Goal: Task Accomplishment & Management: Complete application form

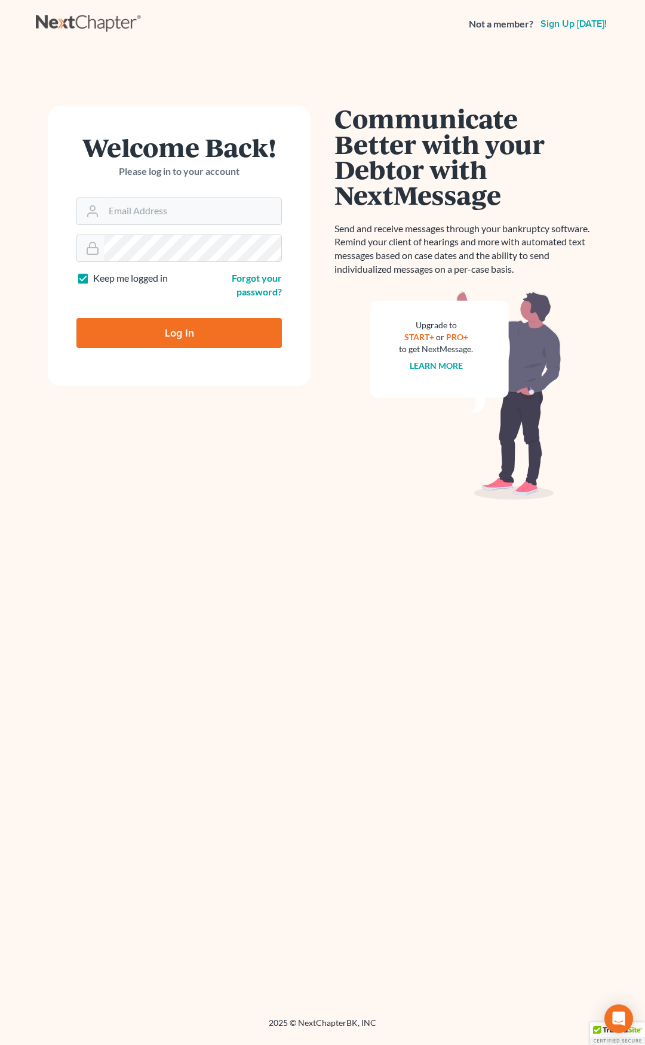
click at [324, 593] on div "Communicate Better with your Debtor with NextMessage Send and receive messages …" at bounding box center [465, 533] width 286 height 854
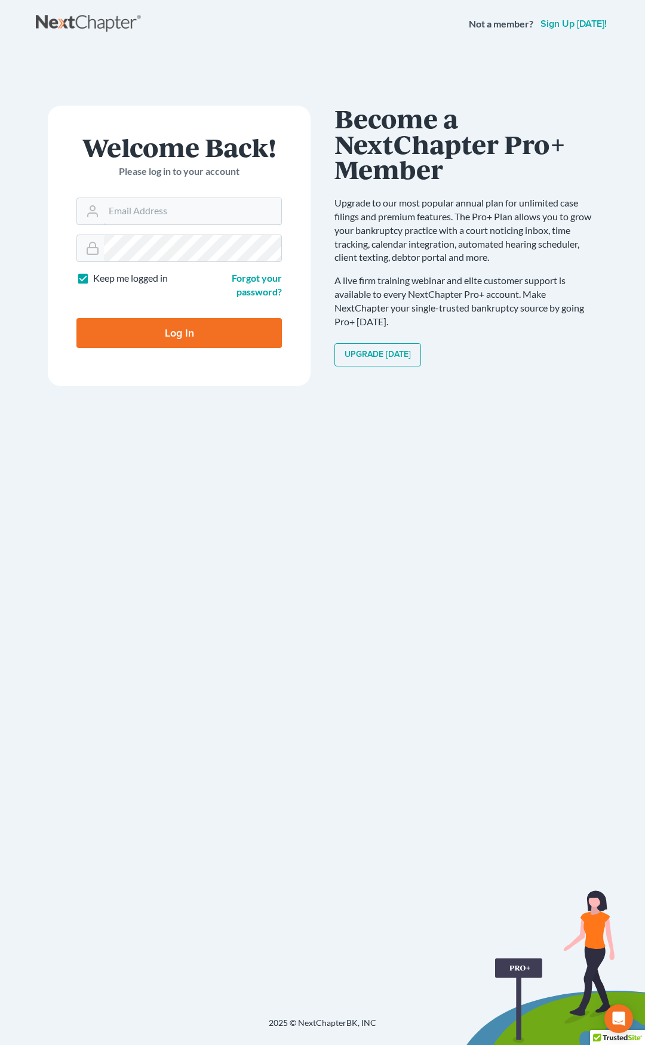
type input "[EMAIL_ADDRESS][DOMAIN_NAME]"
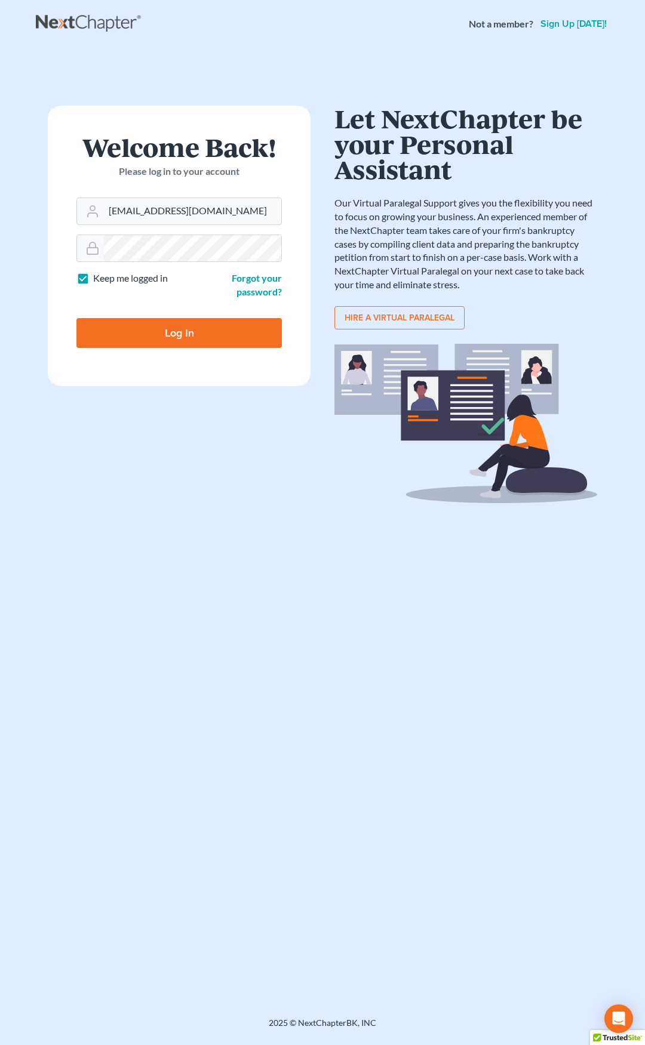
click at [196, 334] on input "Log In" at bounding box center [178, 333] width 205 height 30
type input "Thinking..."
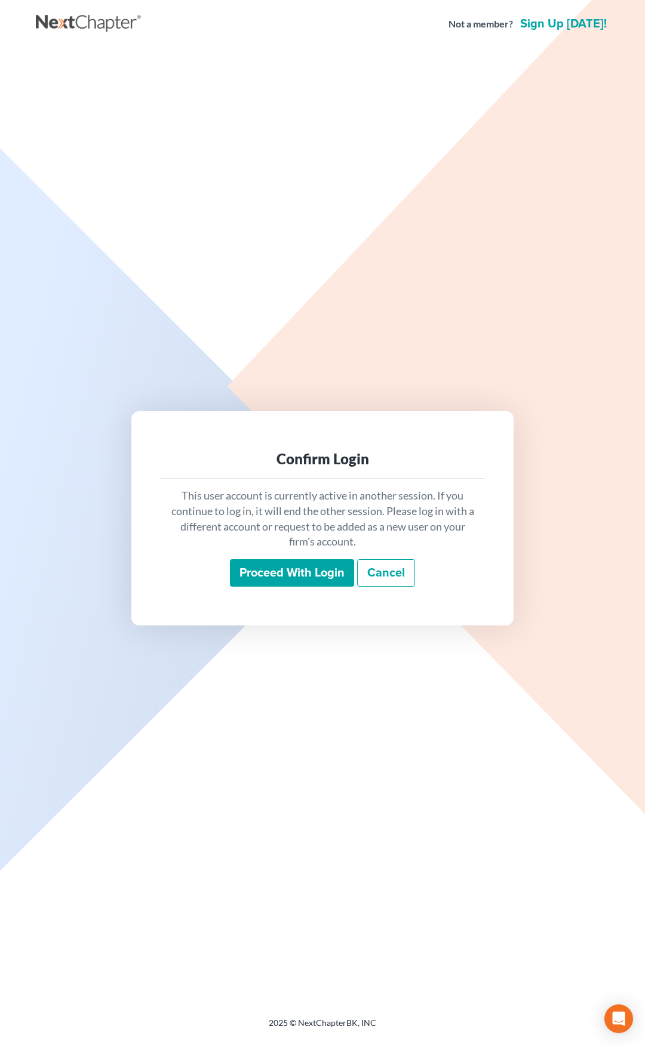
click at [304, 580] on input "Proceed with login" at bounding box center [292, 572] width 124 height 27
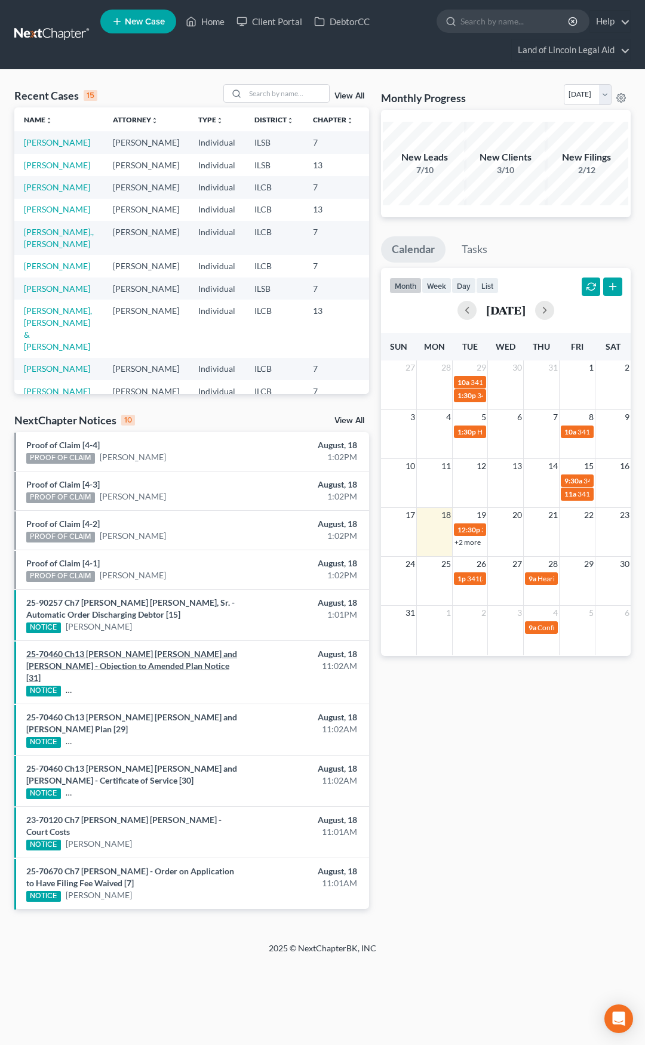
click at [164, 655] on link "25-70460 Ch13 Michele D Metcalfe Penny and Kenneth W Penny - Objection to Amend…" at bounding box center [131, 666] width 211 height 34
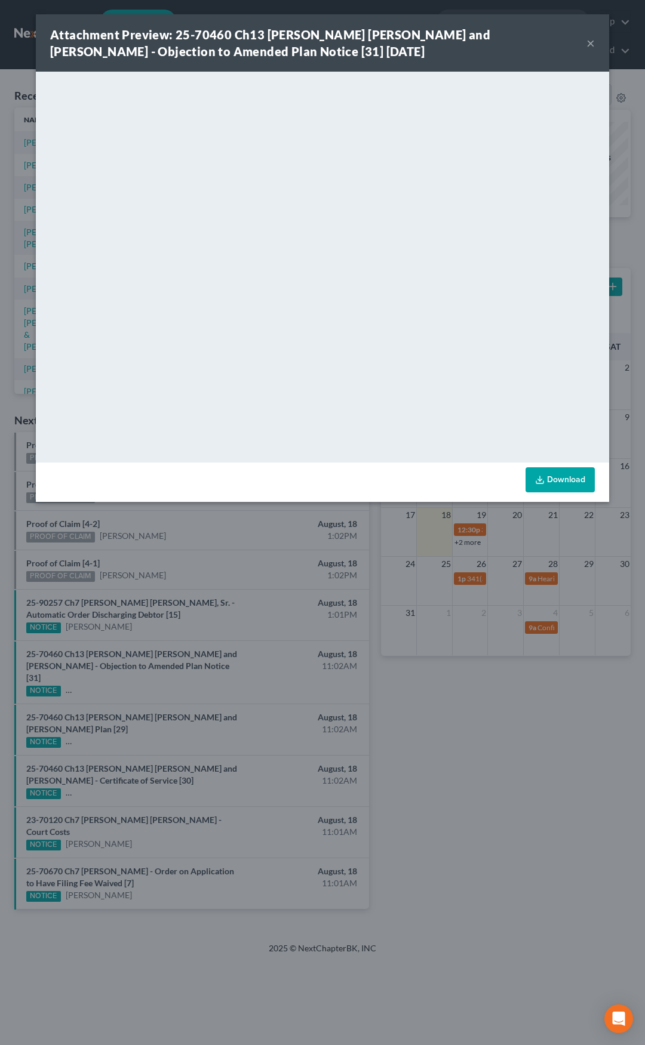
click at [591, 44] on button "×" at bounding box center [590, 43] width 8 height 14
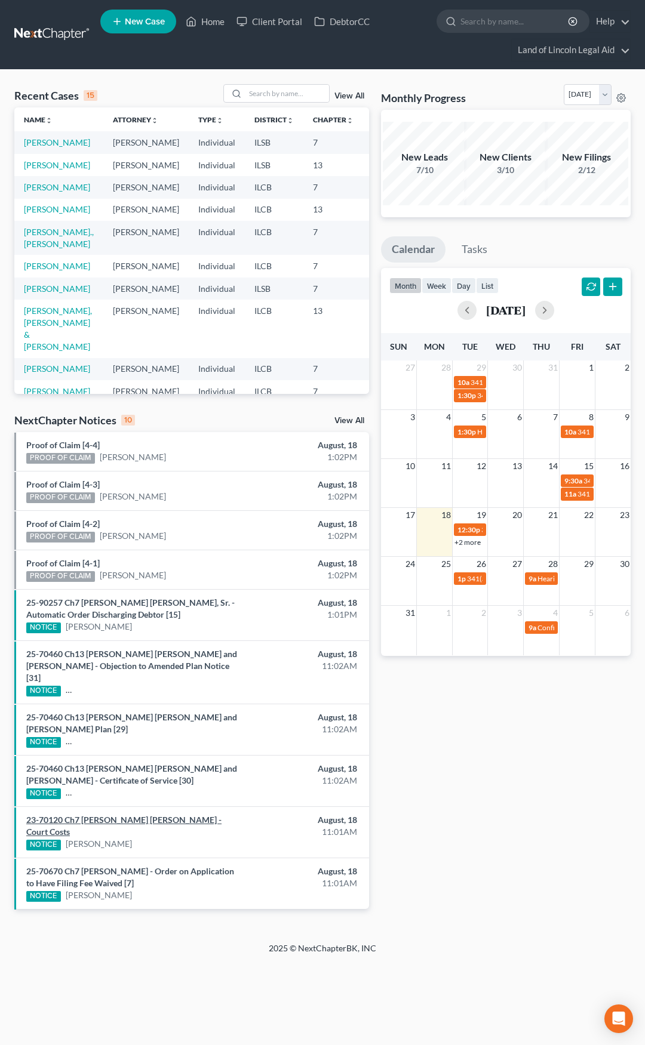
click at [144, 815] on link "23-70120 Ch7 Deshae Nicole Lewis - Court Costs" at bounding box center [123, 826] width 195 height 22
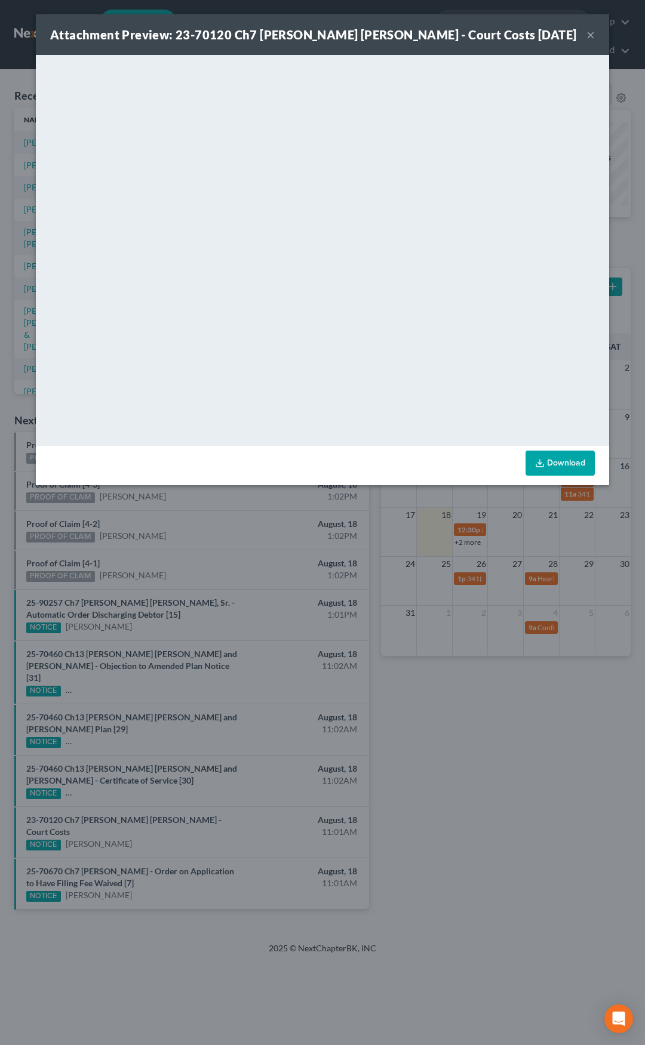
click at [588, 34] on button "×" at bounding box center [590, 34] width 8 height 14
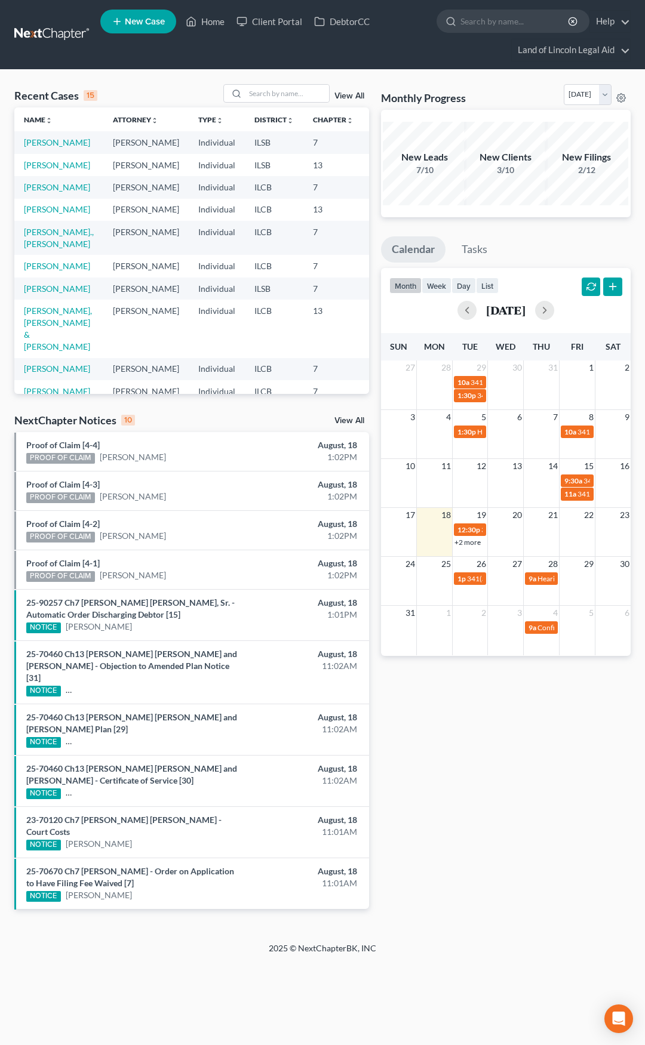
click at [346, 423] on link "View All" at bounding box center [349, 421] width 30 height 8
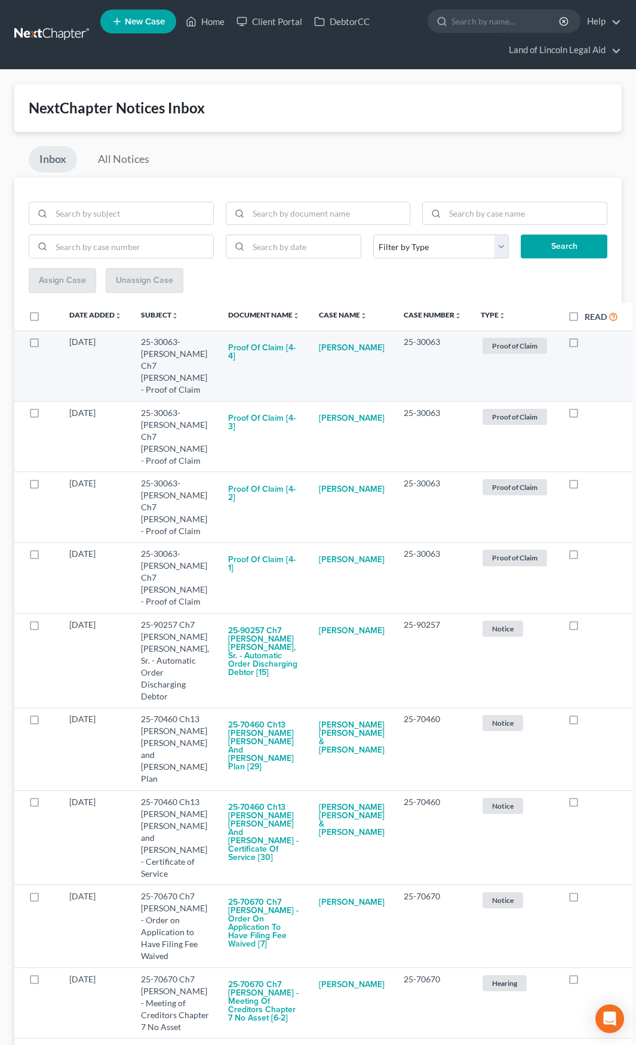
click at [584, 345] on label at bounding box center [584, 345] width 0 height 0
click at [589, 343] on input "checkbox" at bounding box center [593, 340] width 8 height 8
checkbox input "true"
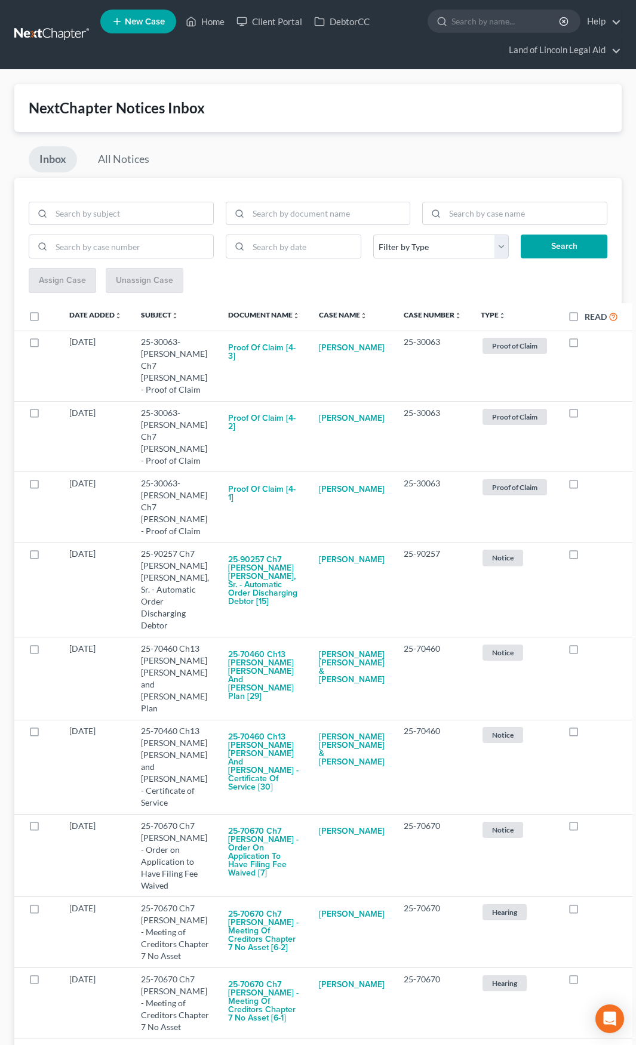
click at [584, 345] on label at bounding box center [584, 345] width 0 height 0
click at [589, 343] on input "checkbox" at bounding box center [593, 340] width 8 height 8
checkbox input "true"
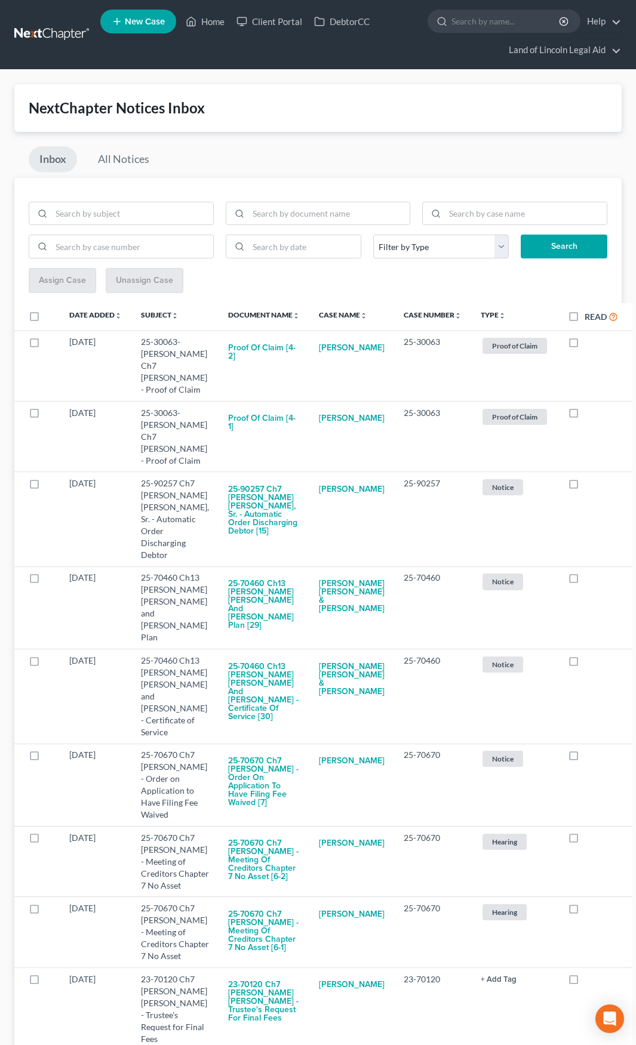
click at [584, 345] on label at bounding box center [584, 345] width 0 height 0
click at [589, 343] on input "checkbox" at bounding box center [593, 340] width 8 height 8
checkbox input "true"
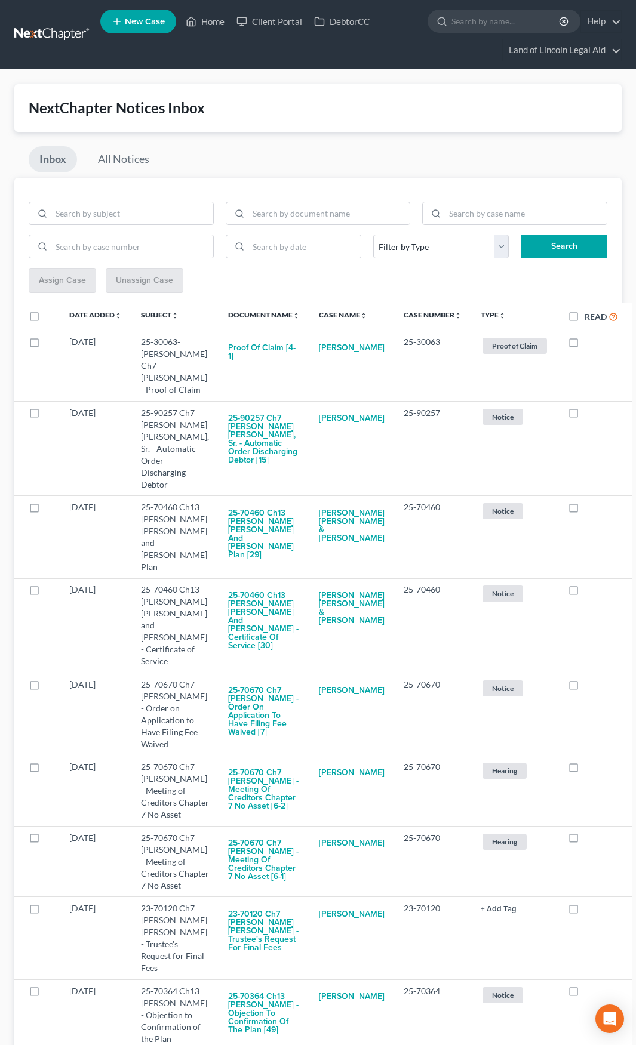
click at [584, 345] on label at bounding box center [584, 345] width 0 height 0
click at [589, 343] on input "checkbox" at bounding box center [593, 340] width 8 height 8
checkbox input "true"
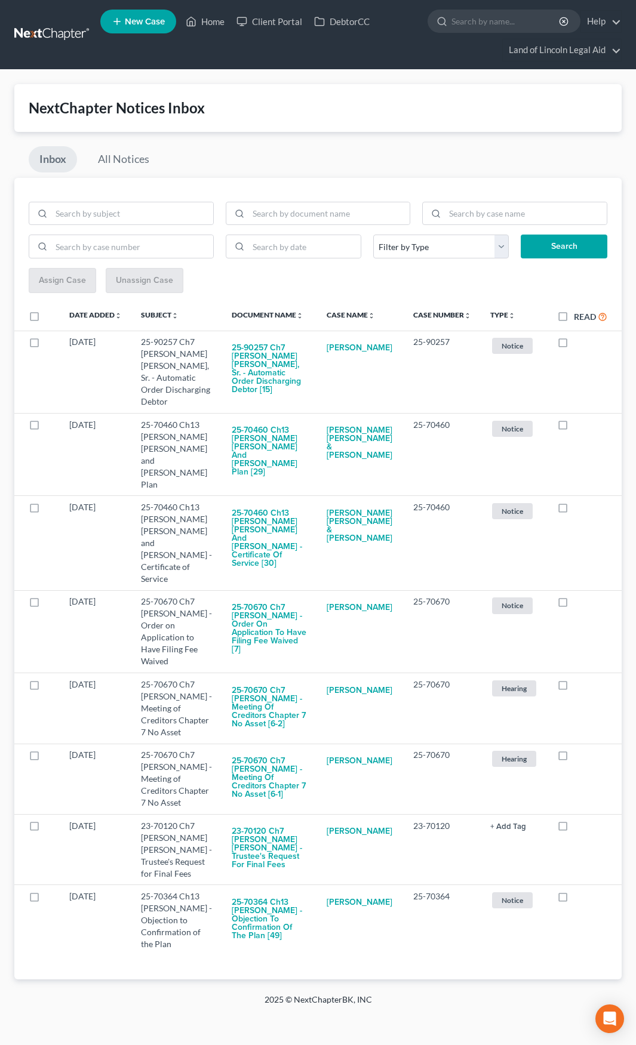
click at [574, 345] on label at bounding box center [574, 345] width 0 height 0
click at [578, 343] on input "checkbox" at bounding box center [582, 340] width 8 height 8
checkbox input "true"
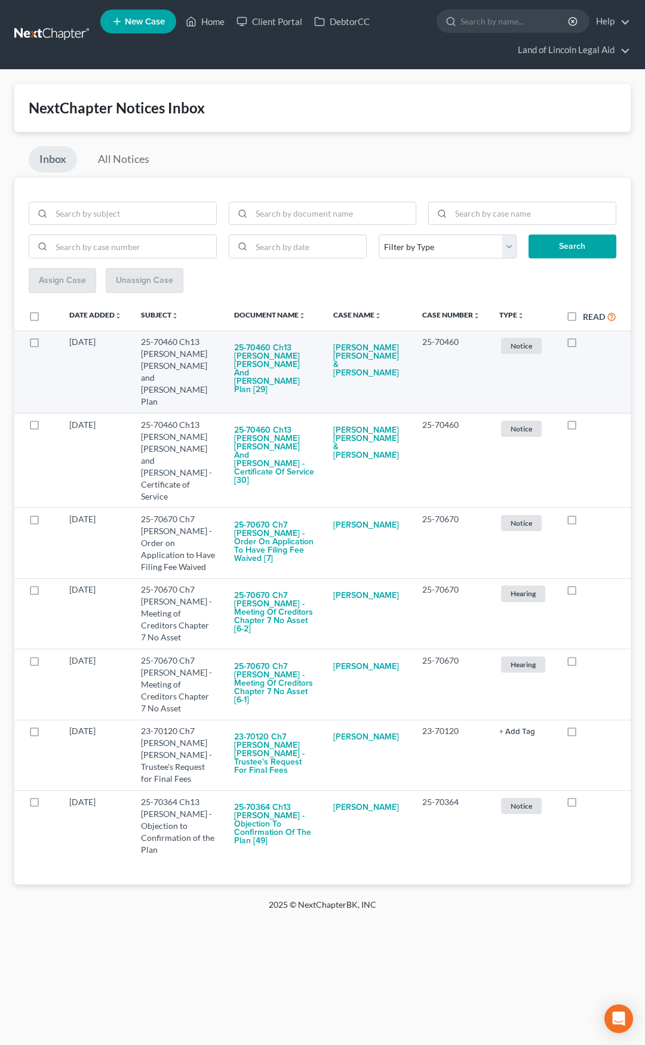
click at [583, 345] on label at bounding box center [583, 345] width 0 height 0
click at [587, 342] on input "checkbox" at bounding box center [591, 340] width 8 height 8
checkbox input "true"
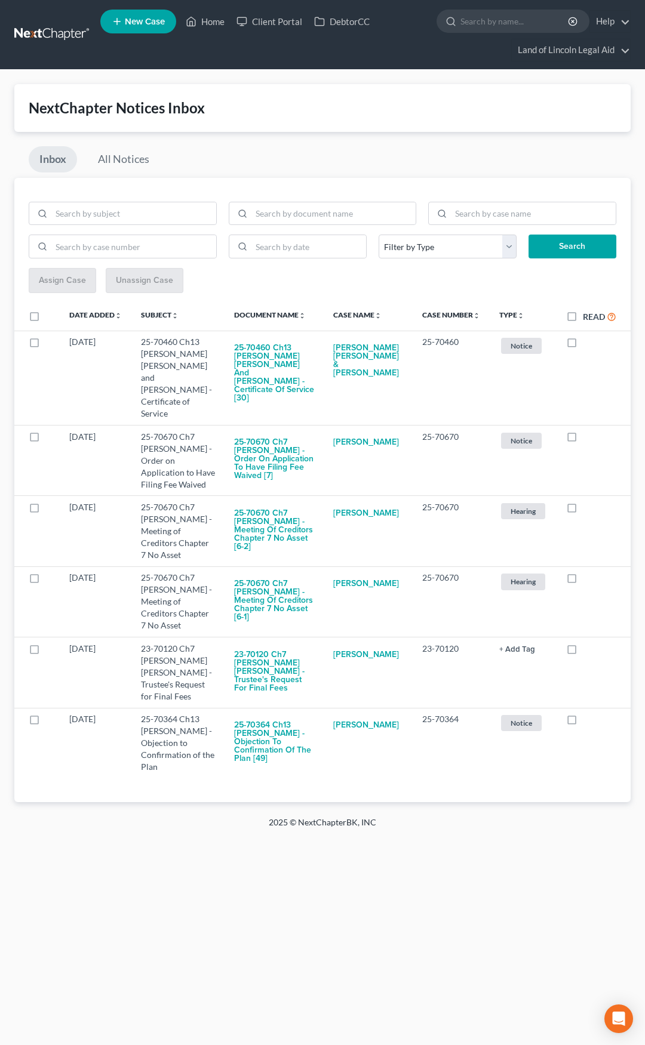
click at [583, 345] on label at bounding box center [583, 345] width 0 height 0
click at [587, 342] on input "checkbox" at bounding box center [591, 340] width 8 height 8
checkbox input "true"
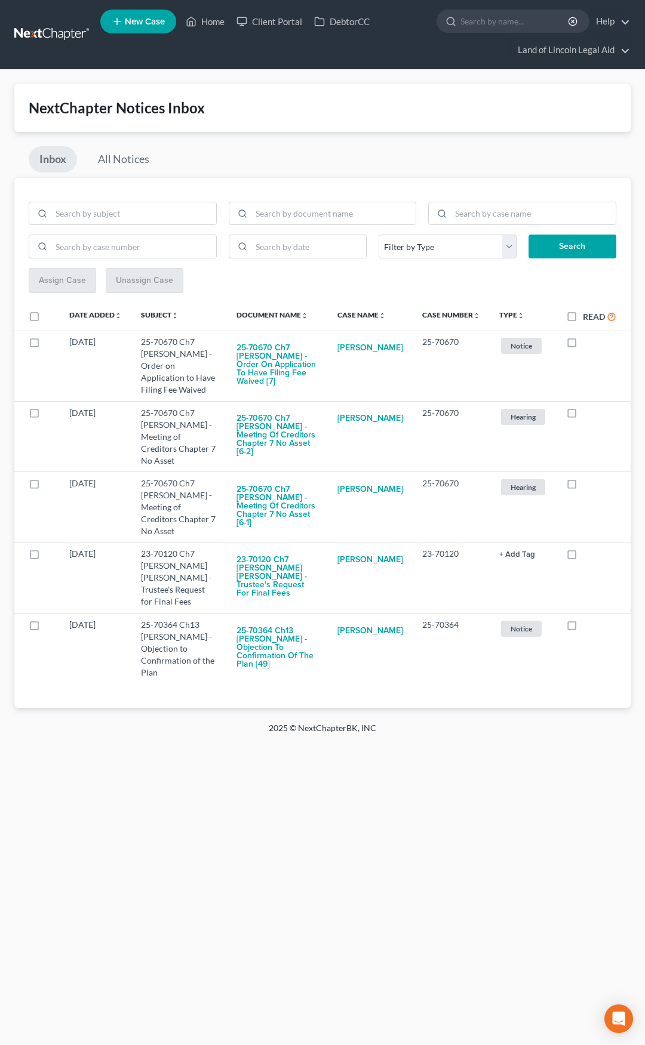
click at [583, 345] on label at bounding box center [583, 345] width 0 height 0
click at [587, 342] on input "checkbox" at bounding box center [591, 340] width 8 height 8
checkbox input "true"
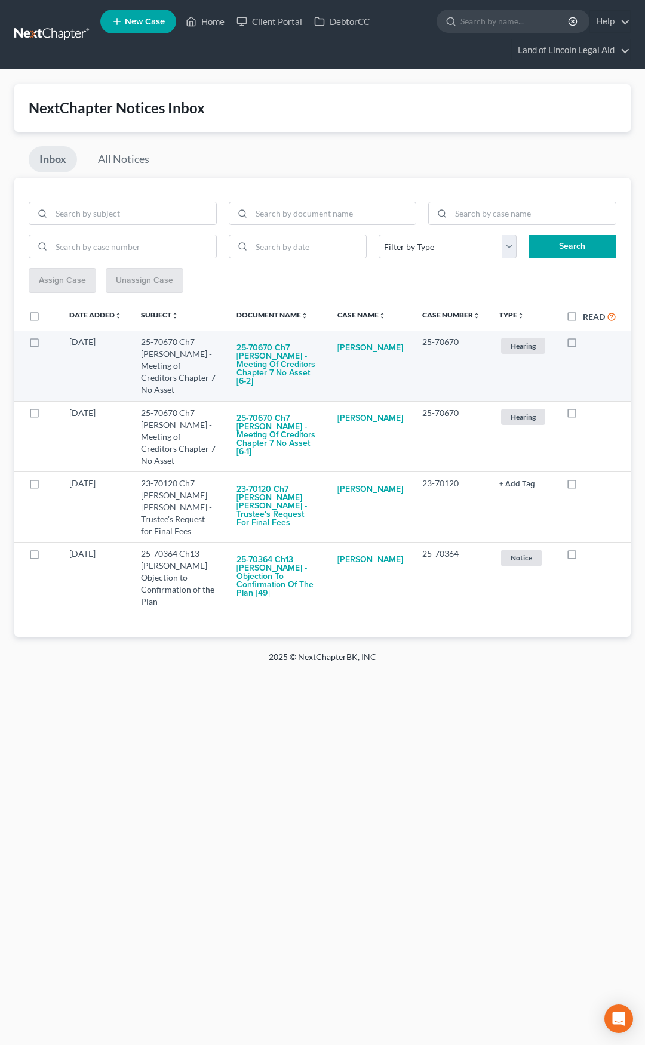
click at [583, 345] on label at bounding box center [583, 345] width 0 height 0
click at [587, 343] on input "checkbox" at bounding box center [591, 340] width 8 height 8
checkbox input "true"
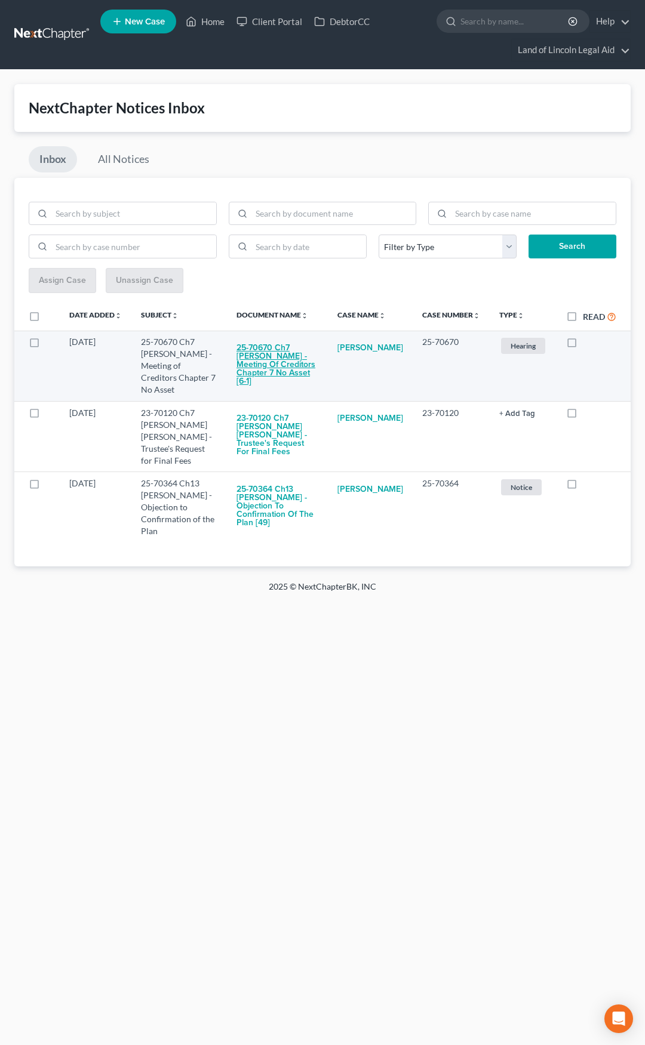
click at [286, 358] on button "25-70670 Ch7 Clarence Marshall - Meeting of Creditors Chapter 7 No Asset [6-1]" at bounding box center [277, 364] width 82 height 57
checkbox input "true"
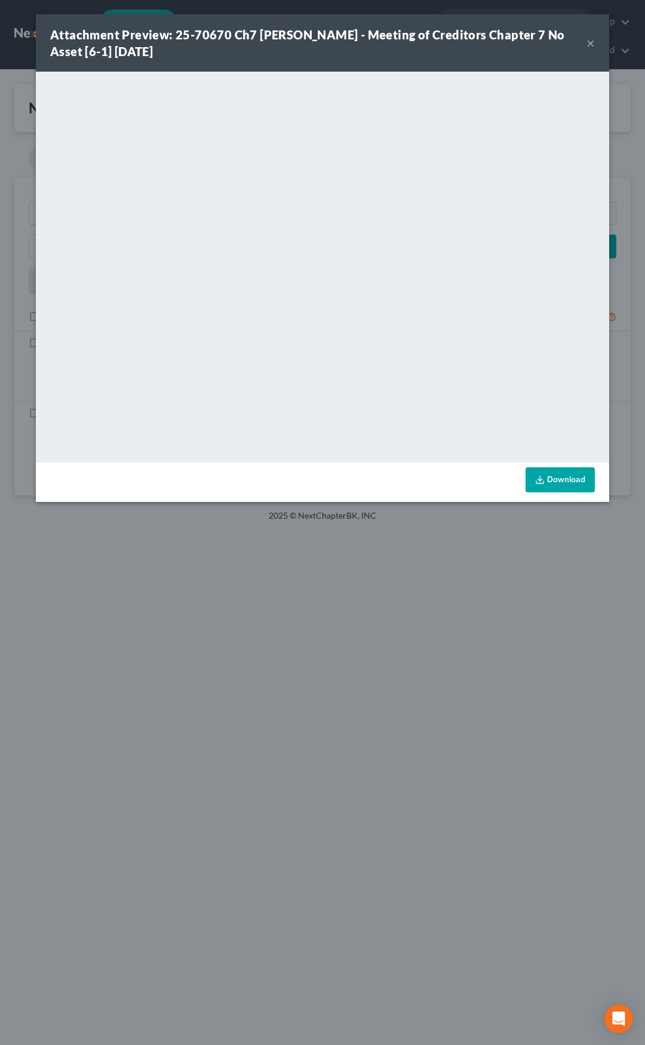
click at [591, 44] on button "×" at bounding box center [590, 43] width 8 height 14
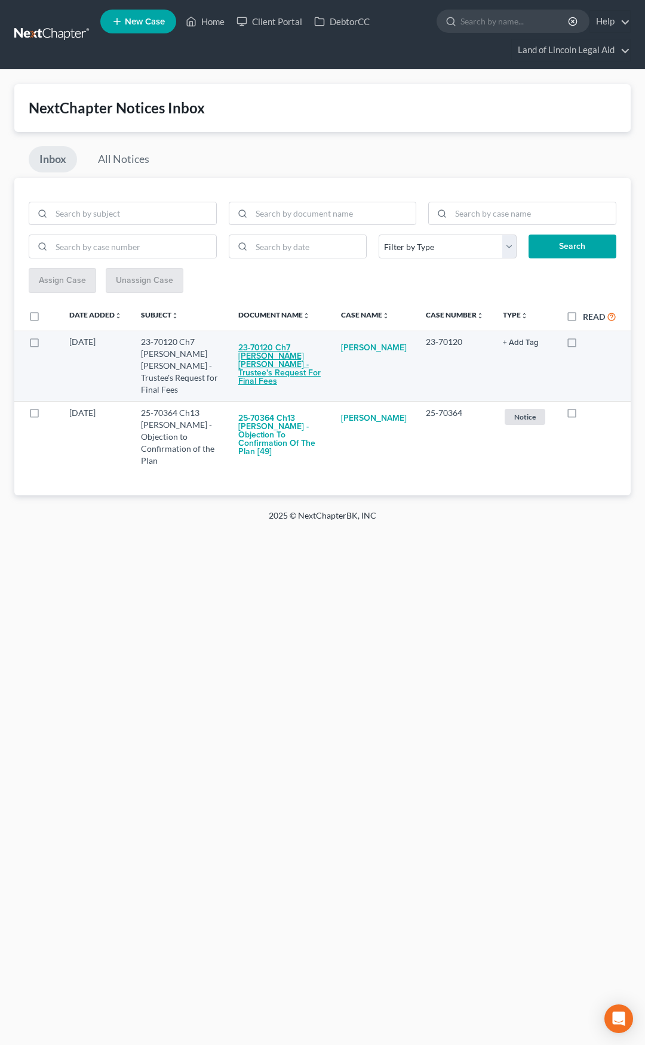
click at [288, 353] on button "23-70120 Ch7 Deshae Nicole Lewis - Trustee's Request for Final Fees" at bounding box center [280, 364] width 84 height 57
checkbox input "true"
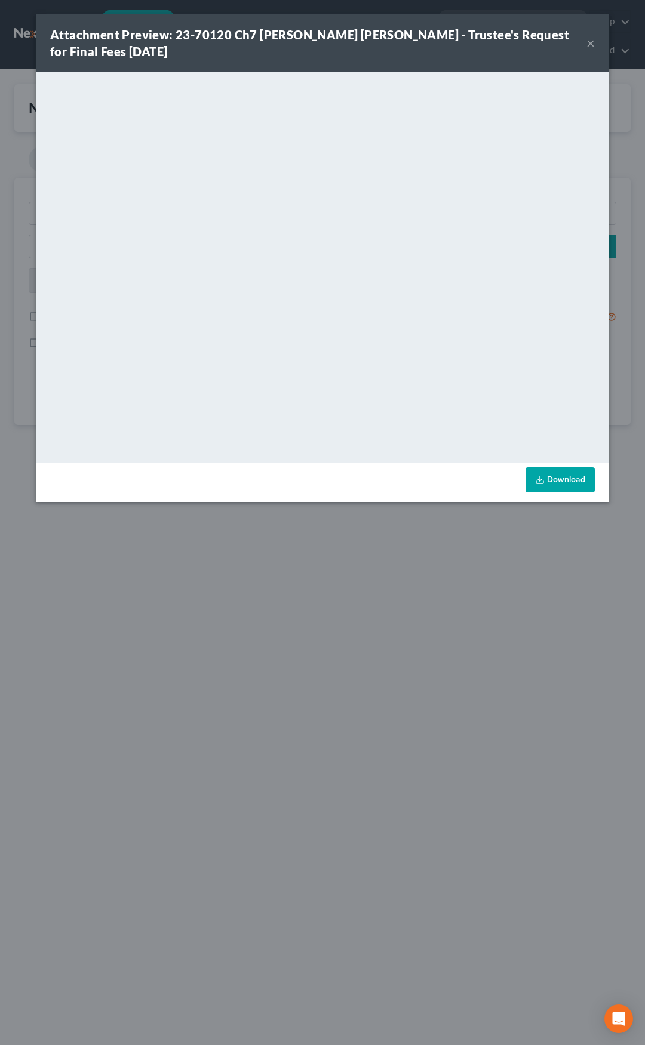
click at [590, 44] on button "×" at bounding box center [590, 43] width 8 height 14
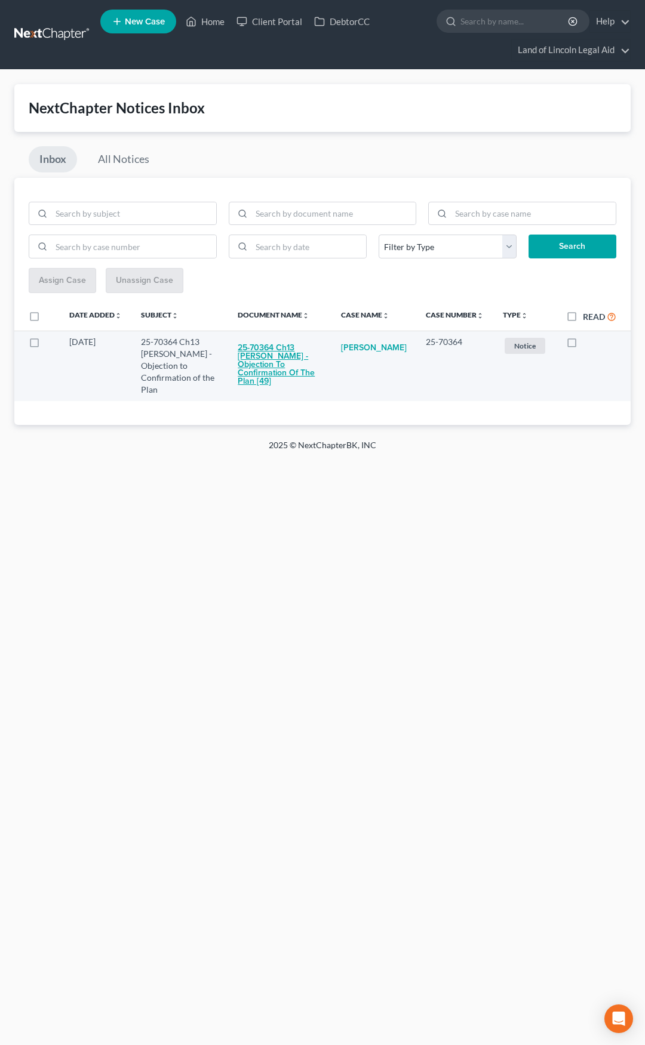
click at [290, 356] on button "25-70364 Ch13 Audrey M Laye - Objection to Confirmation of the Plan [49]" at bounding box center [280, 364] width 84 height 57
checkbox input "true"
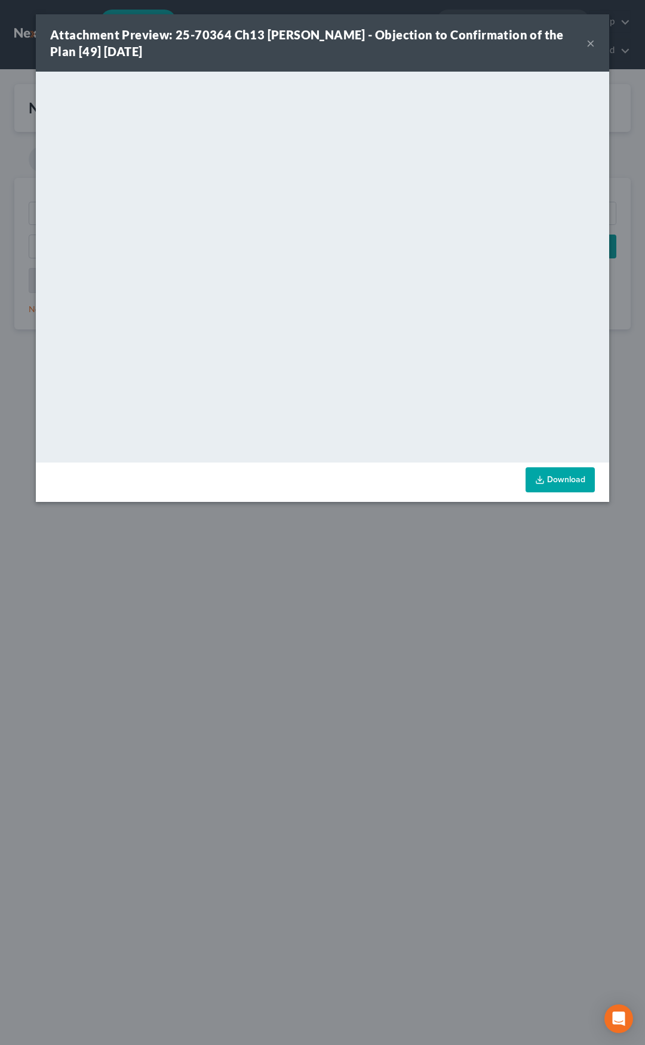
click at [587, 45] on button "×" at bounding box center [590, 43] width 8 height 14
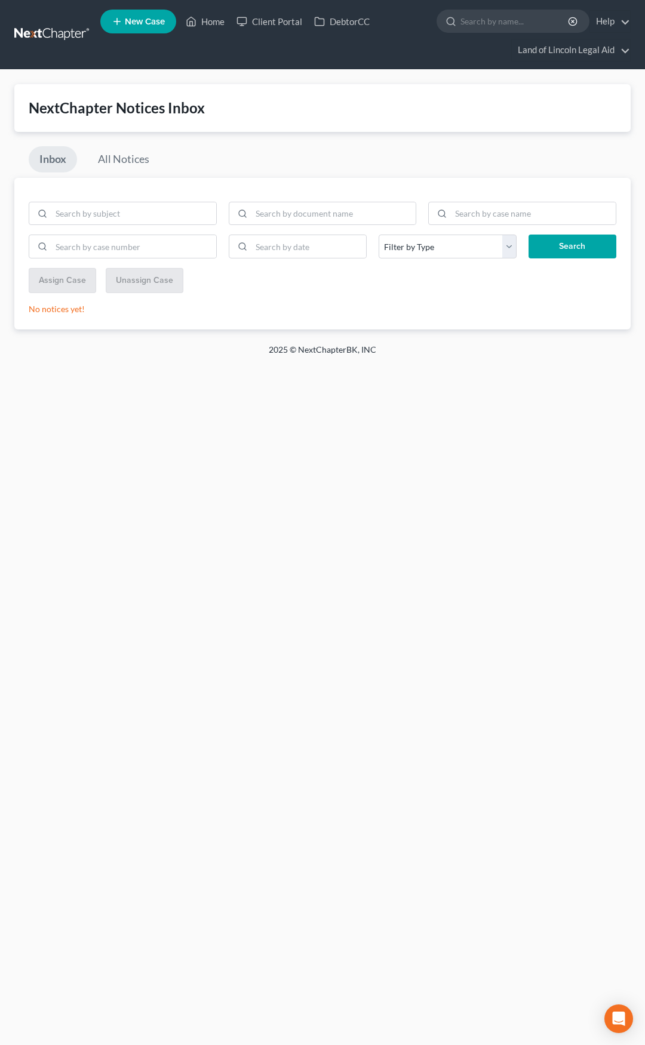
click at [49, 34] on link at bounding box center [52, 34] width 76 height 21
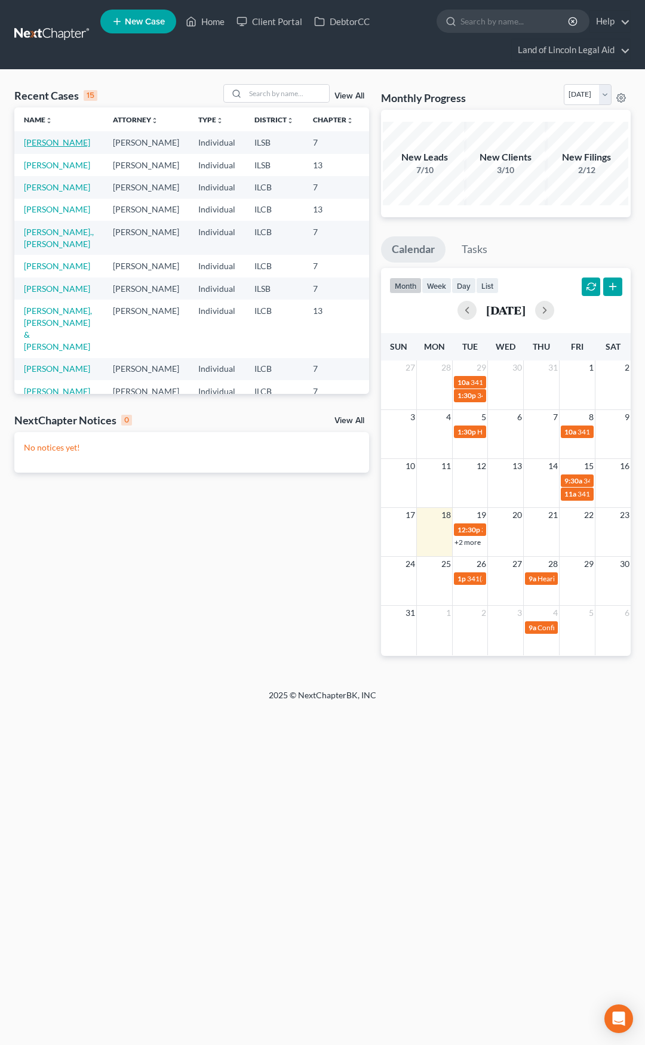
click at [45, 144] on link "Sanders, Maranita" at bounding box center [57, 142] width 66 height 10
select select "8"
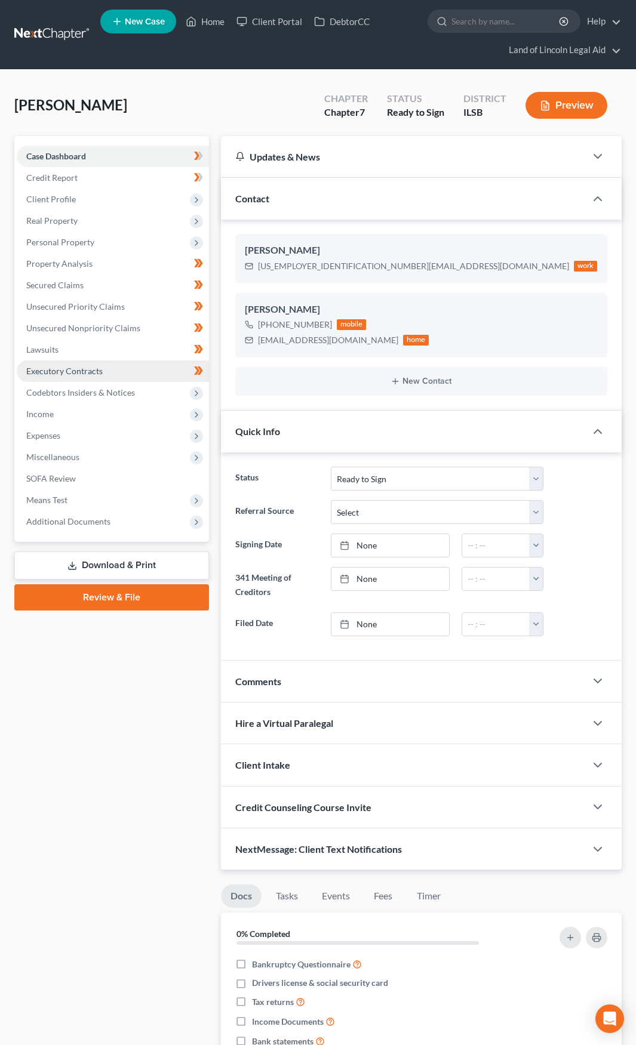
click at [159, 369] on link "Executory Contracts" at bounding box center [113, 371] width 192 height 21
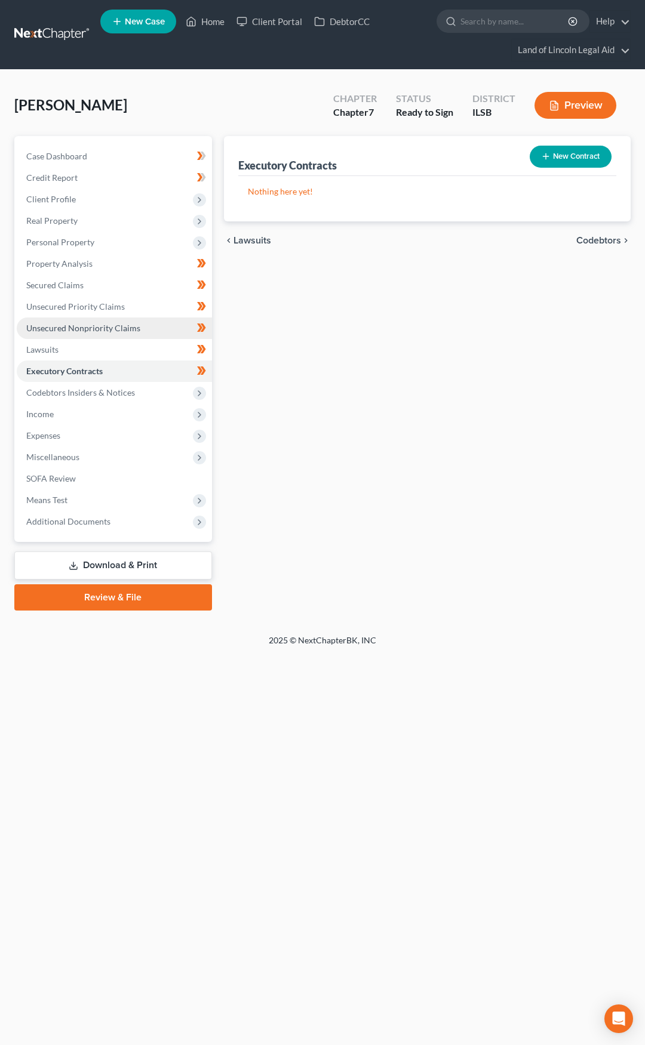
click at [152, 324] on link "Unsecured Nonpriority Claims" at bounding box center [114, 328] width 195 height 21
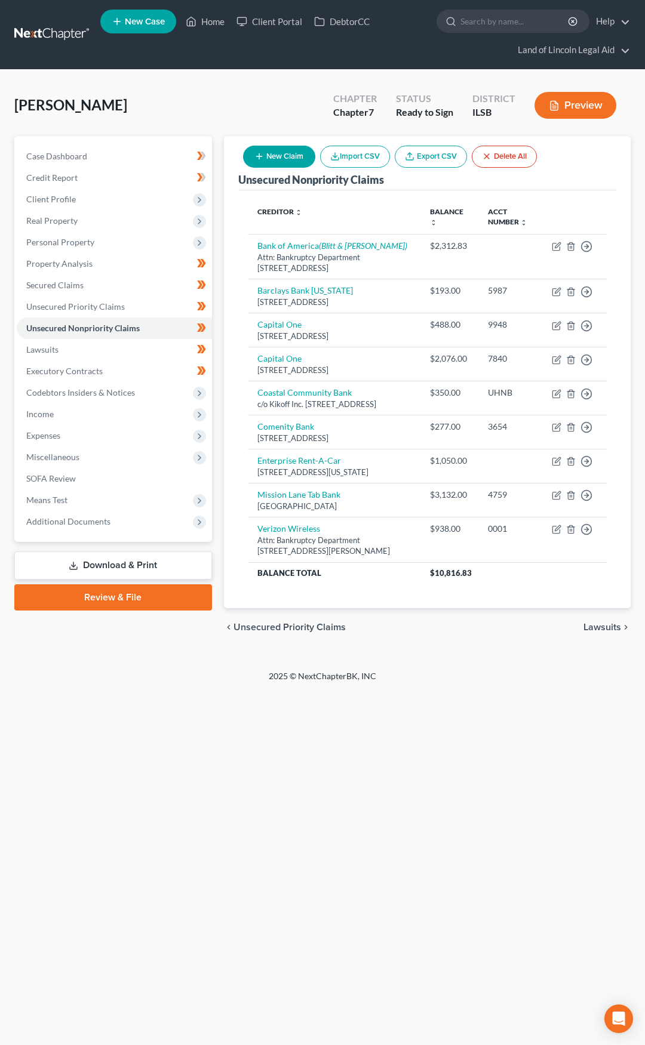
click at [261, 152] on icon "button" at bounding box center [259, 157] width 10 height 10
select select "0"
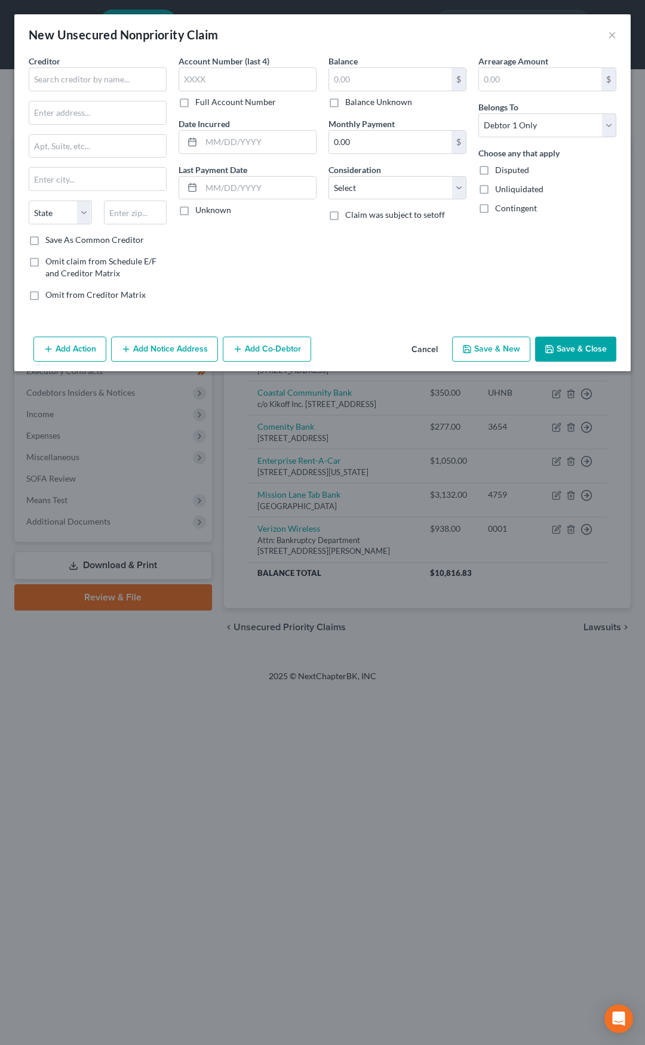
click at [429, 350] on button "Cancel" at bounding box center [424, 350] width 45 height 24
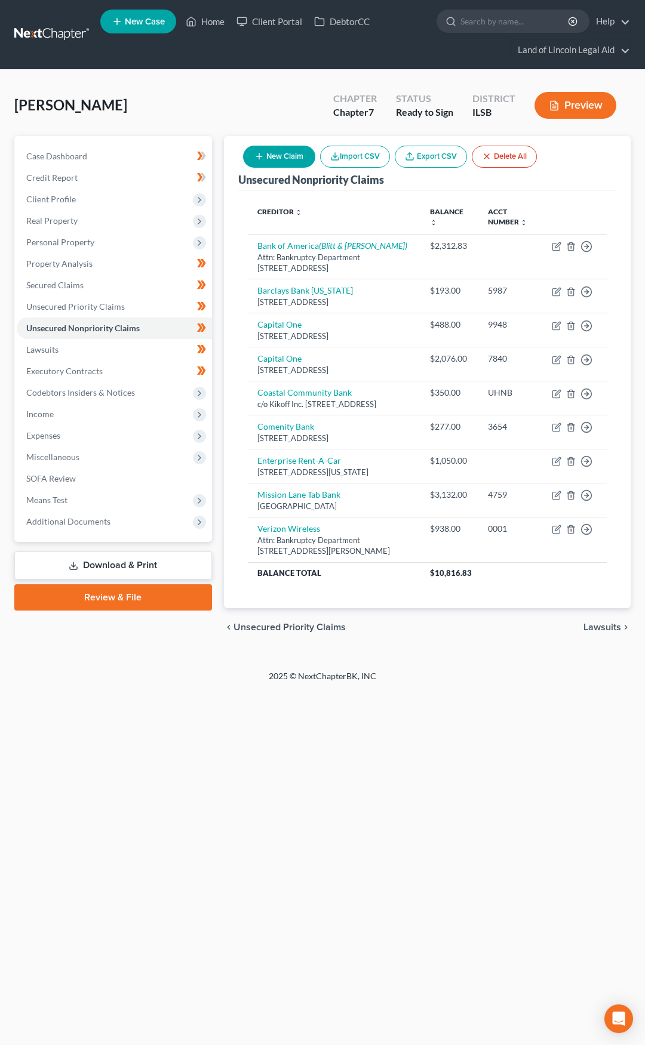
click at [279, 155] on button "New Claim" at bounding box center [279, 157] width 72 height 22
select select "0"
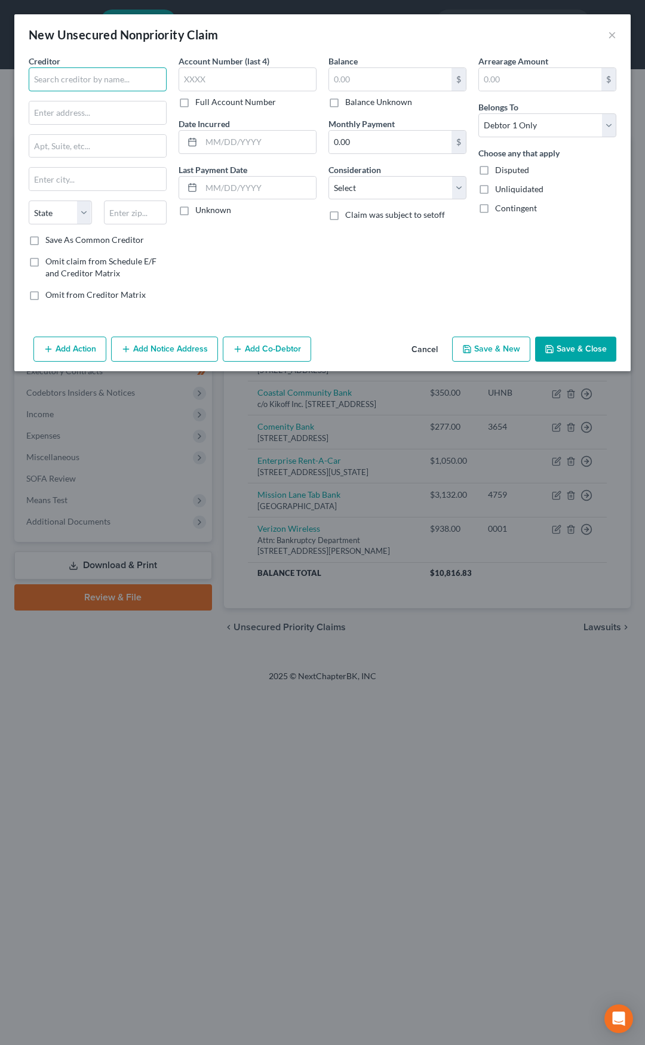
click at [116, 81] on input "text" at bounding box center [98, 79] width 138 height 24
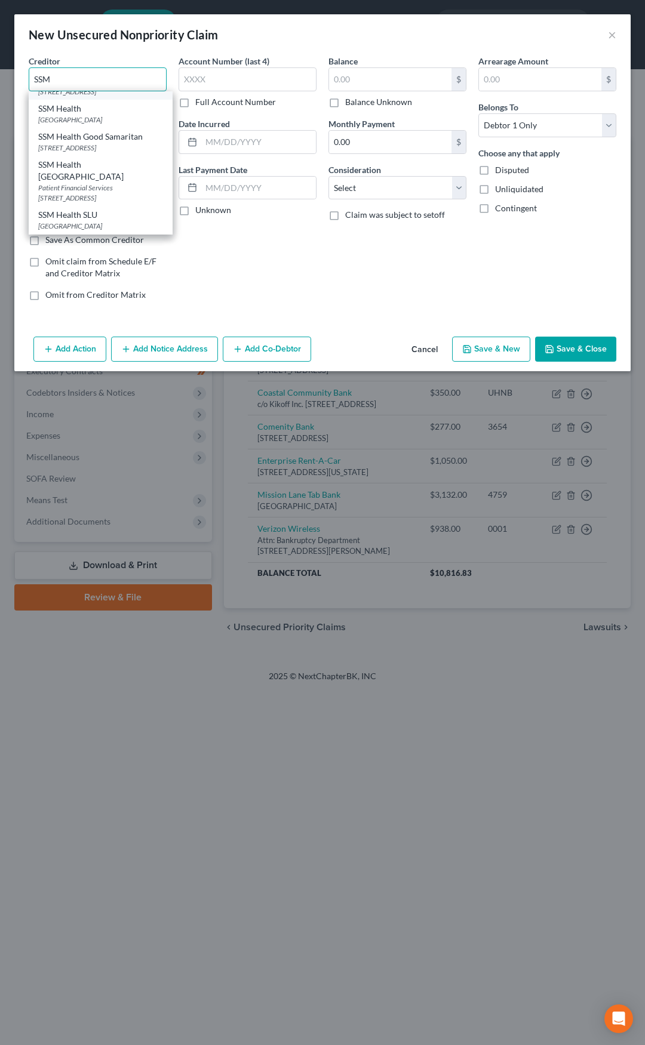
scroll to position [60, 0]
click at [112, 183] on div "Patient Financial Services 3635 Vista Ave., Saint Louis, MO 63110" at bounding box center [100, 193] width 125 height 20
type input "SSM Health Saint Louis University Hospital"
type input "Patient Financial Services"
type input "3635 Vista Ave."
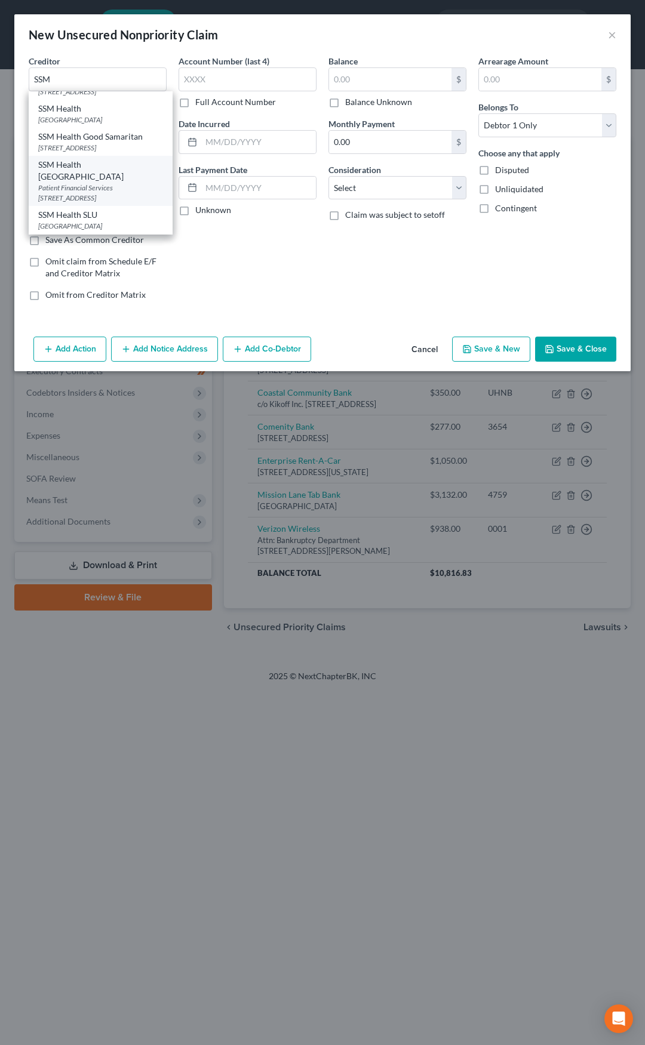
type input "Saint Louis"
select select "26"
type input "63110"
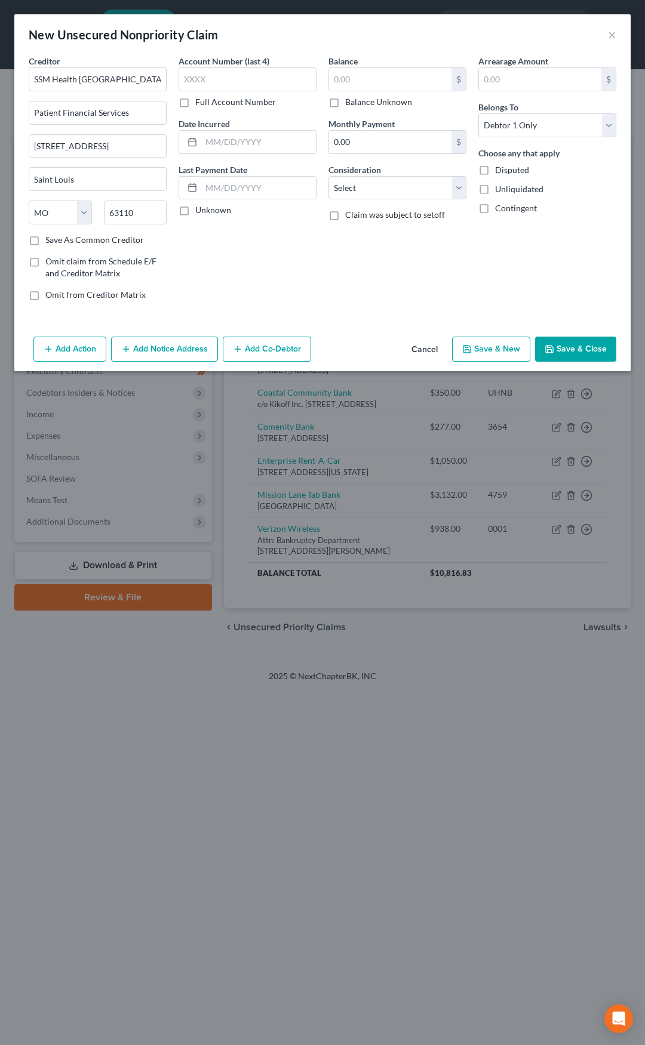
scroll to position [0, 0]
click at [337, 79] on input "text" at bounding box center [390, 79] width 122 height 23
type input "2,724"
click at [386, 189] on select "Select Cable / Satellite Services Collection Agency Credit Card Debt Debt Couns…" at bounding box center [397, 188] width 138 height 24
select select "9"
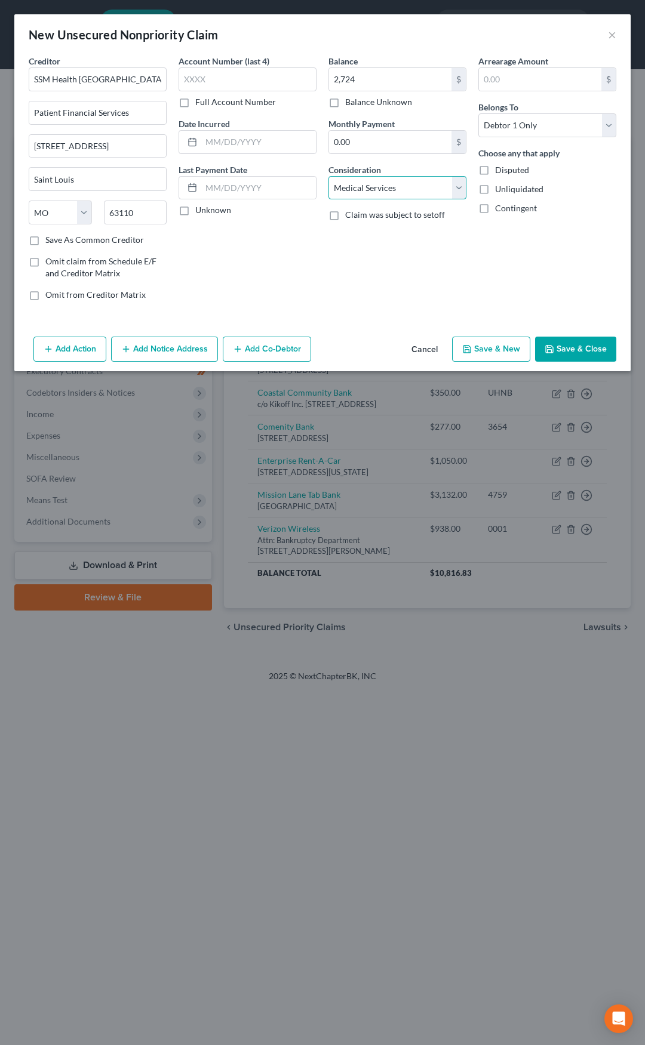
click at [328, 176] on select "Select Cable / Satellite Services Collection Agency Credit Card Debt Debt Couns…" at bounding box center [397, 188] width 138 height 24
click at [553, 351] on icon "button" at bounding box center [549, 349] width 10 height 10
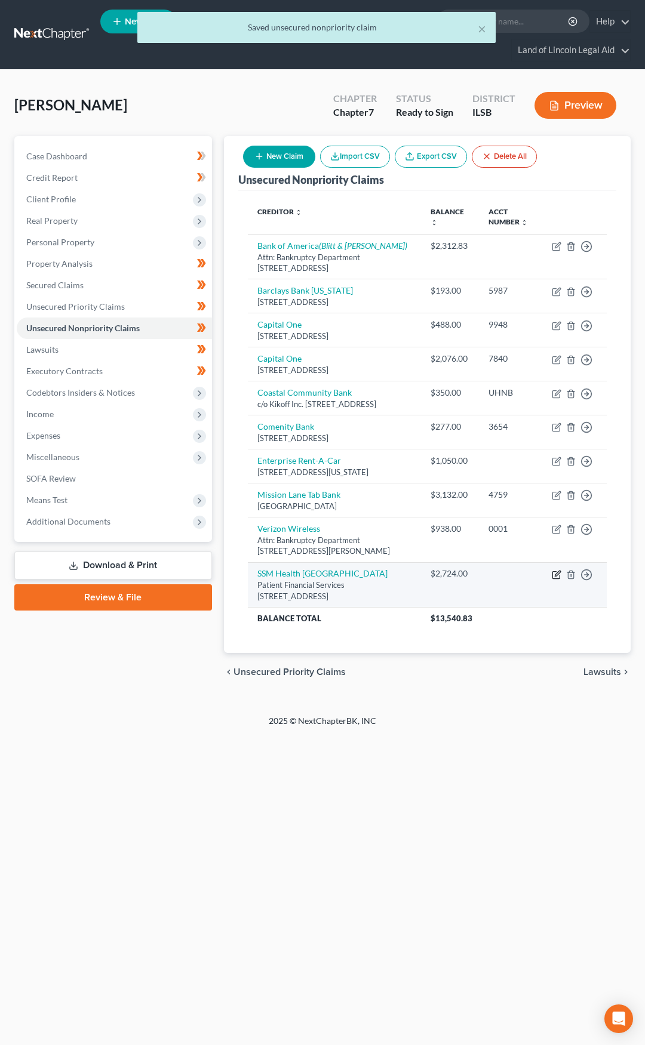
click at [556, 580] on icon "button" at bounding box center [556, 575] width 10 height 10
select select "26"
select select "9"
select select "0"
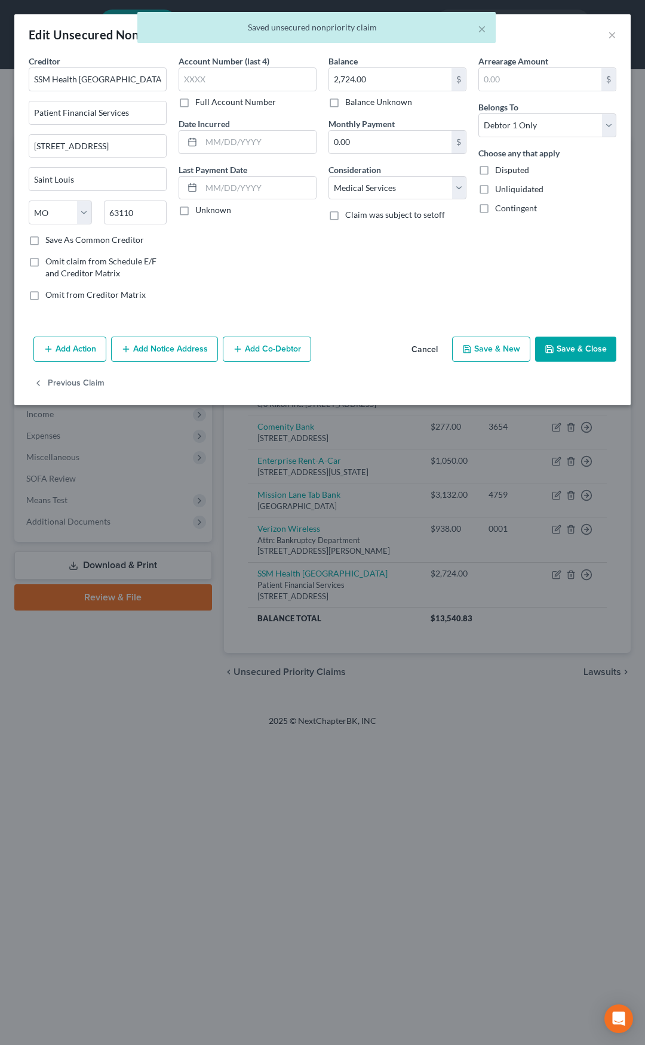
click at [495, 169] on label "Disputed" at bounding box center [512, 170] width 34 height 12
click at [500, 169] on input "Disputed" at bounding box center [504, 168] width 8 height 8
checkbox input "true"
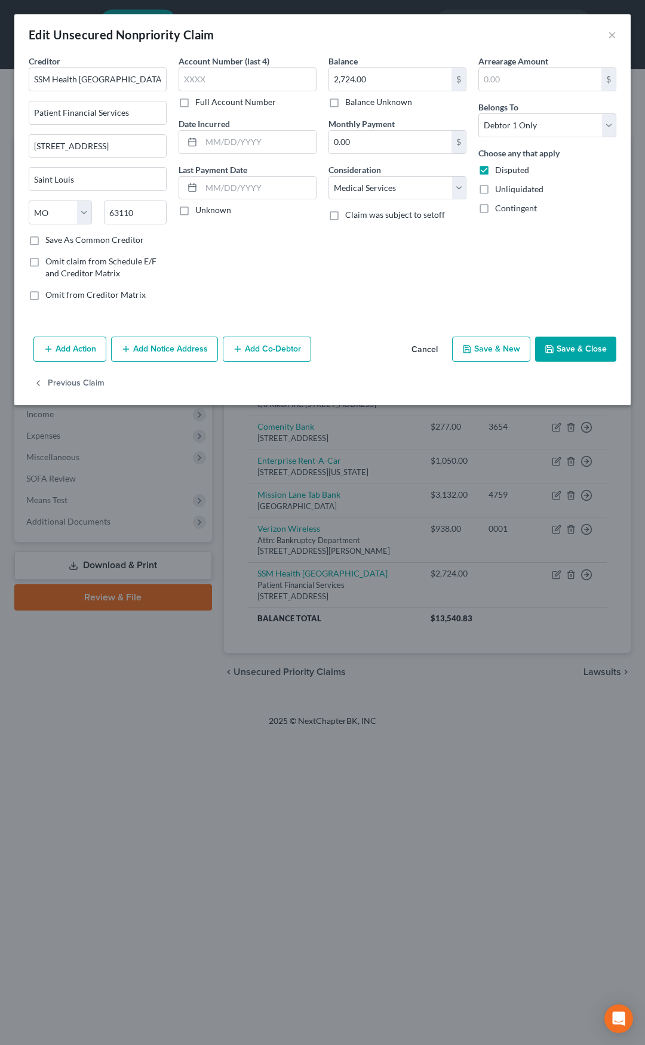
click at [560, 345] on button "Save & Close" at bounding box center [575, 349] width 81 height 25
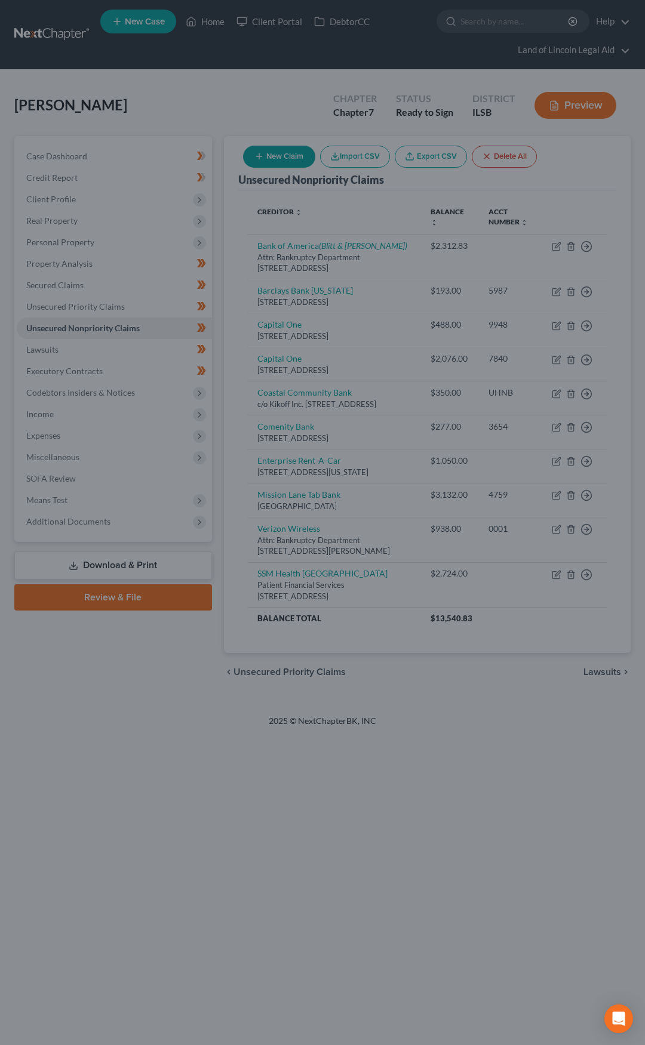
type input "0"
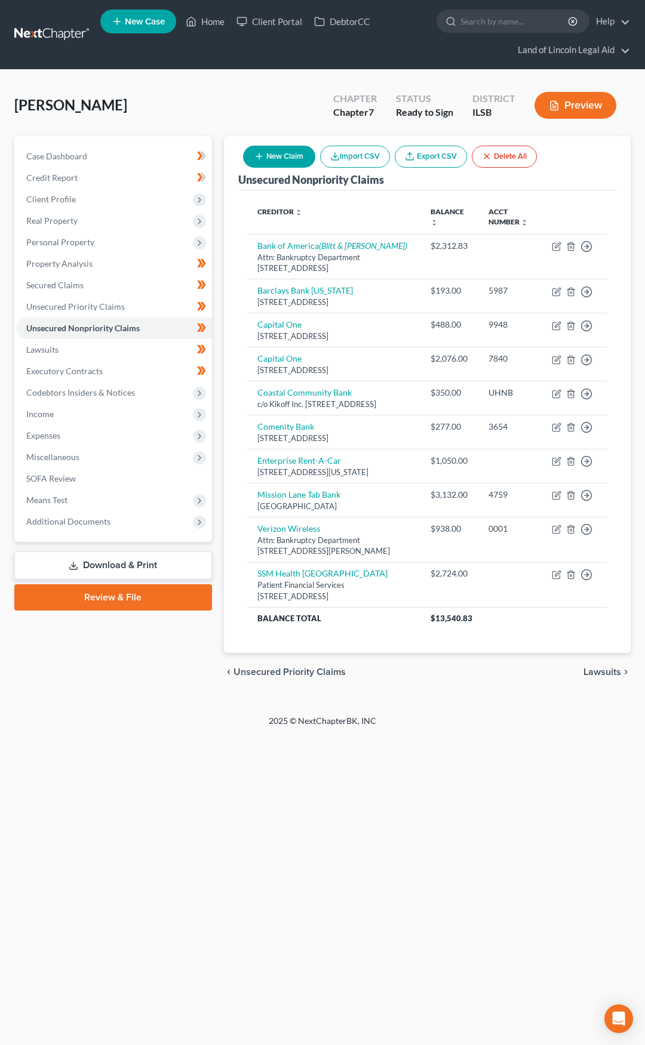
click at [288, 152] on button "New Claim" at bounding box center [279, 157] width 72 height 22
select select "0"
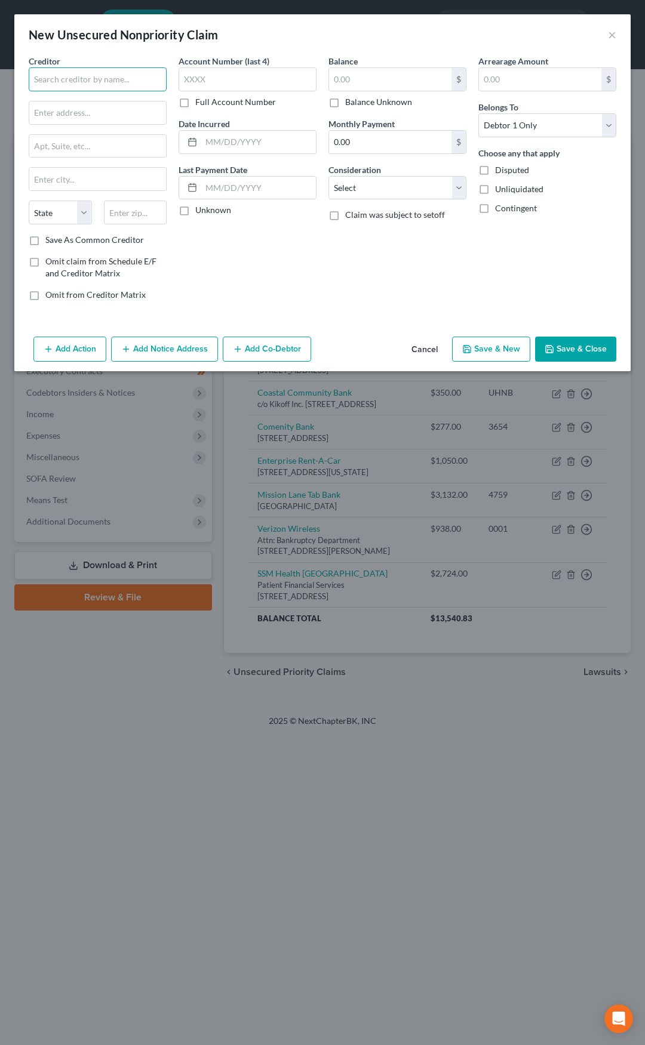
click at [111, 88] on input "text" at bounding box center [98, 79] width 138 height 24
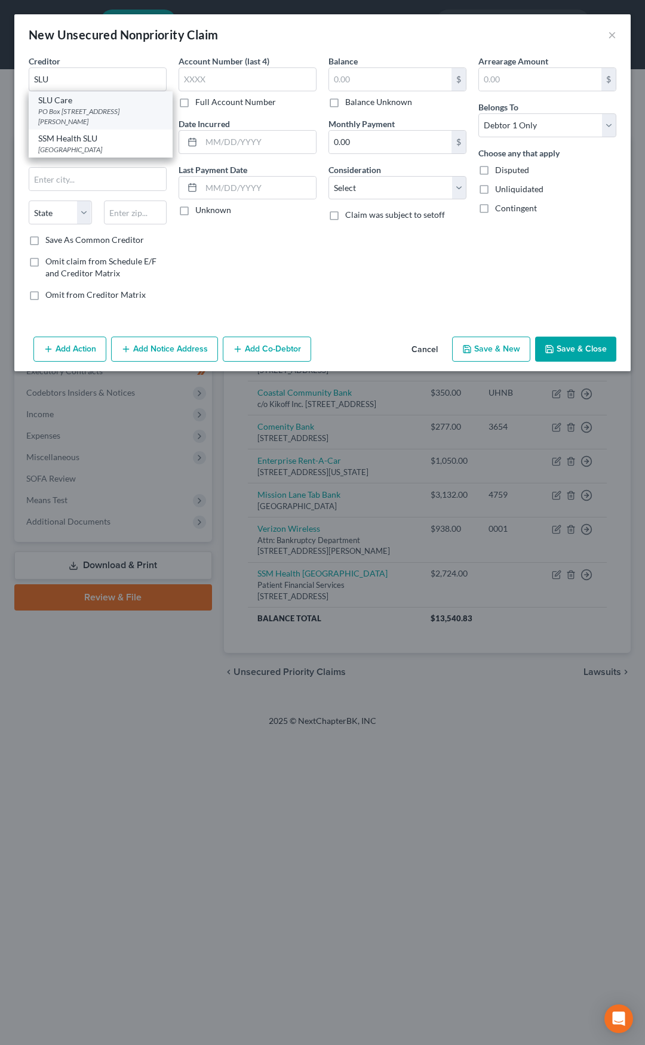
click at [87, 107] on div "PO Box 18353M, St. Louis, MO 63195-8353" at bounding box center [100, 116] width 125 height 20
type input "SLU Care"
type input "PO Box 18353M"
type input "St. Louis"
select select "26"
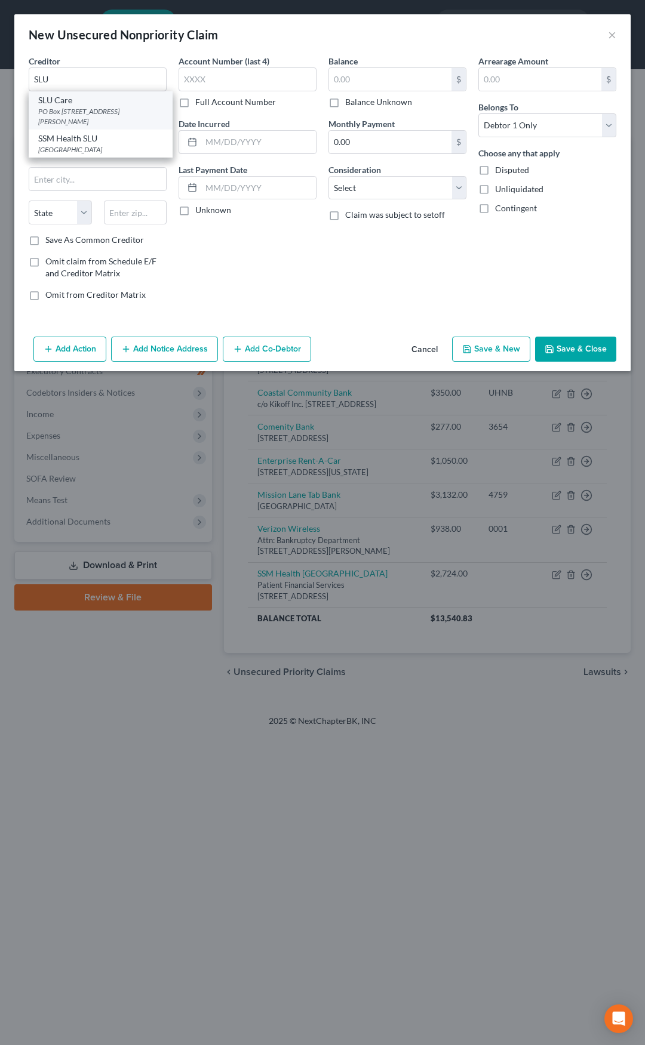
type input "63195-8353"
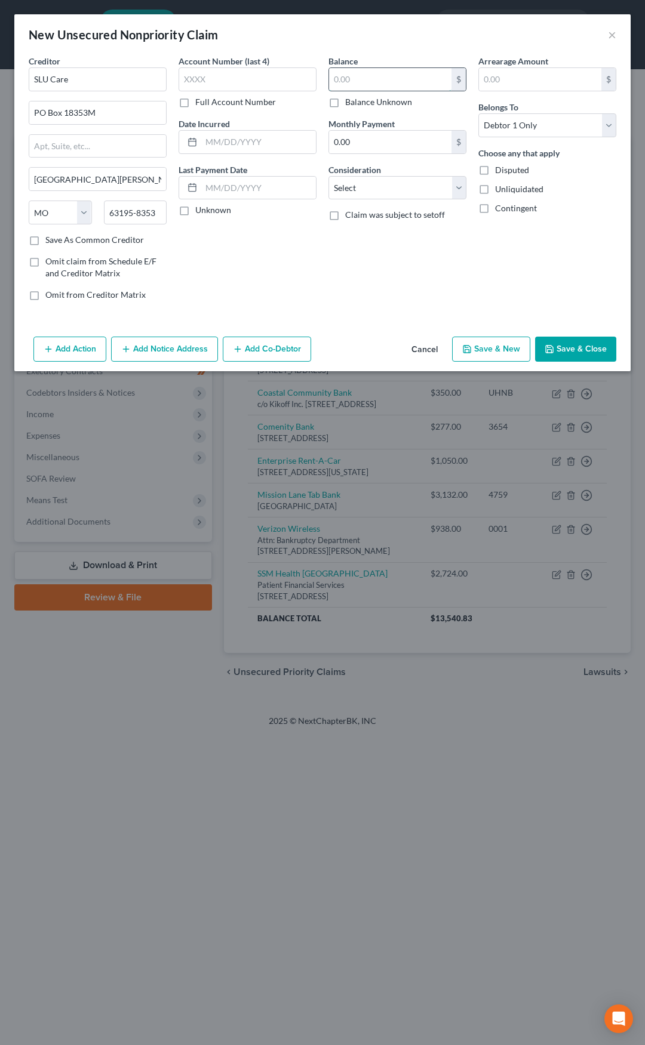
click at [343, 76] on input "text" at bounding box center [390, 79] width 122 height 23
type input "164"
click at [495, 169] on label "Disputed" at bounding box center [512, 170] width 34 height 12
click at [500, 169] on input "Disputed" at bounding box center [504, 168] width 8 height 8
checkbox input "true"
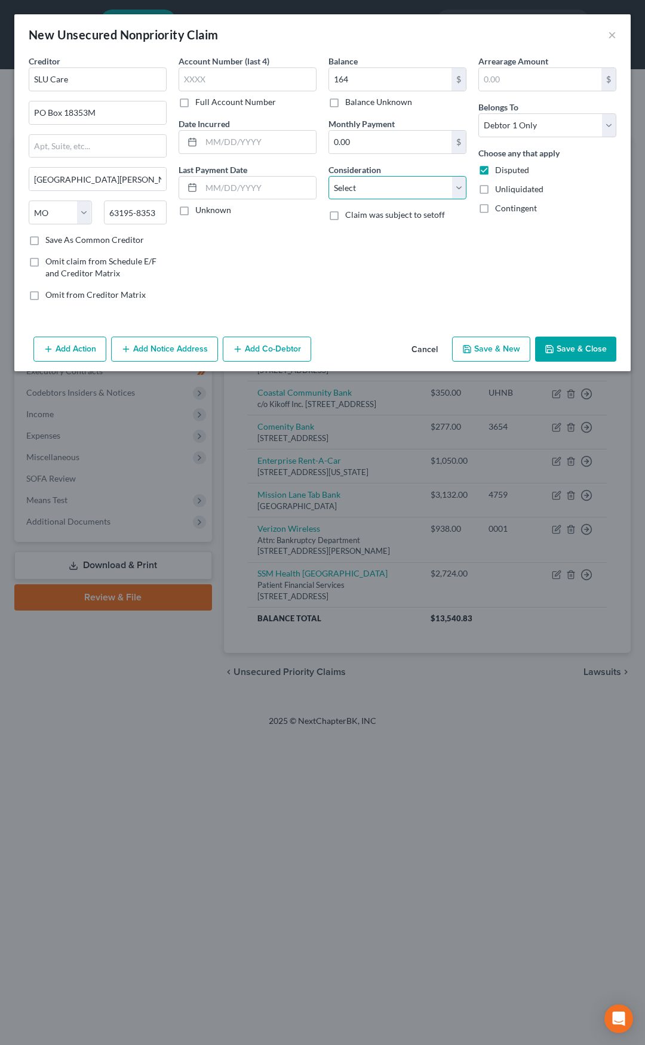
click at [400, 185] on select "Select Cable / Satellite Services Collection Agency Credit Card Debt Debt Couns…" at bounding box center [397, 188] width 138 height 24
select select "9"
click at [328, 176] on select "Select Cable / Satellite Services Collection Agency Credit Card Debt Debt Couns…" at bounding box center [397, 188] width 138 height 24
click at [550, 348] on icon "button" at bounding box center [549, 349] width 10 height 10
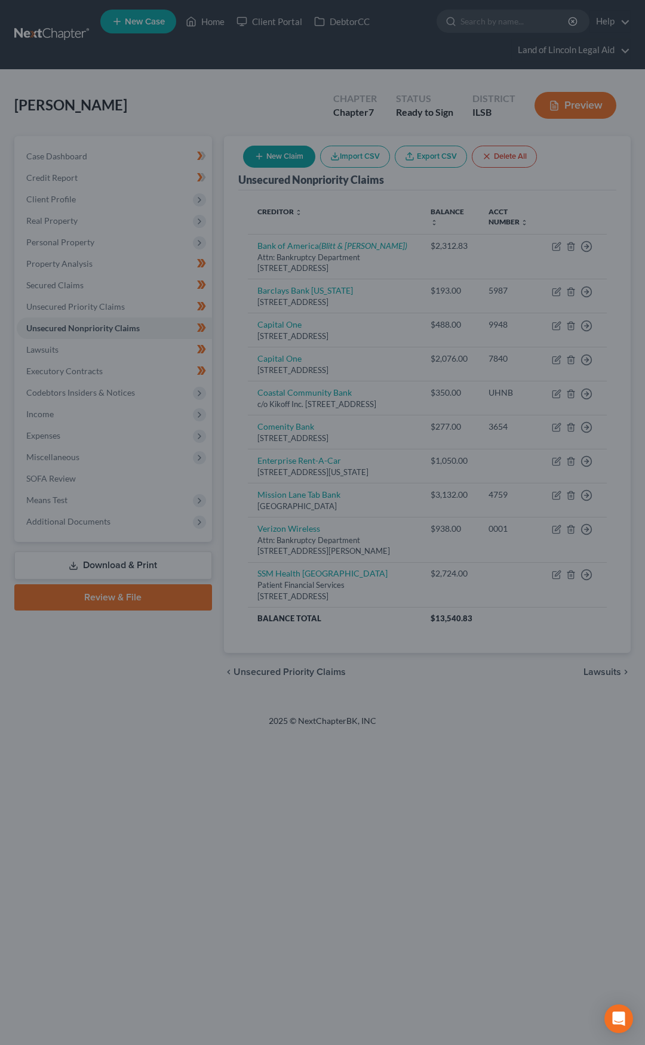
type input "164.00"
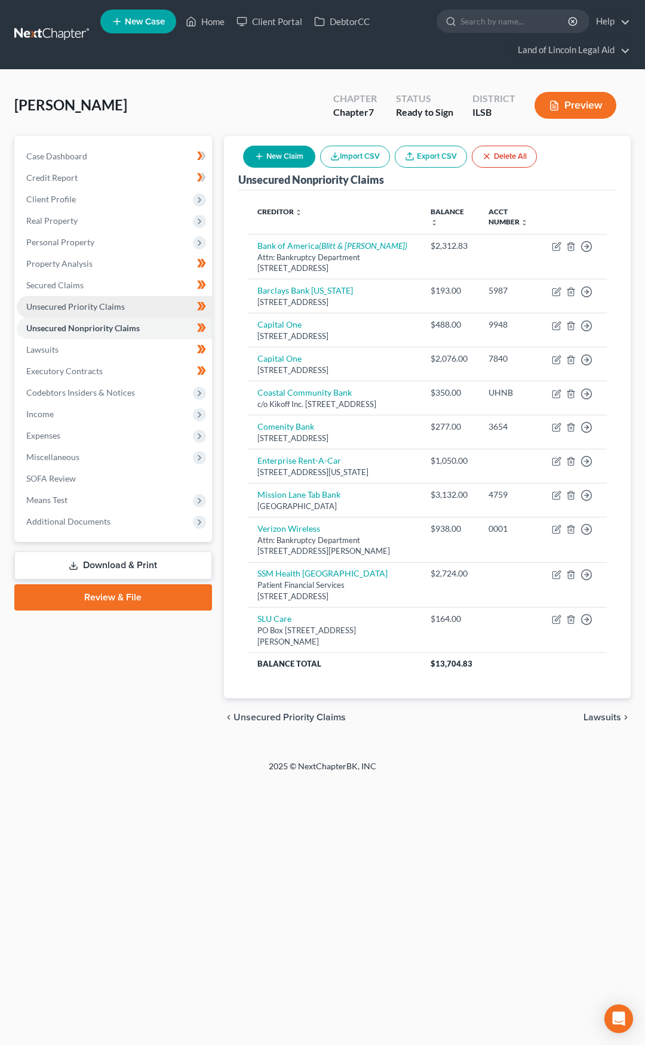
click at [125, 303] on link "Unsecured Priority Claims" at bounding box center [114, 306] width 195 height 21
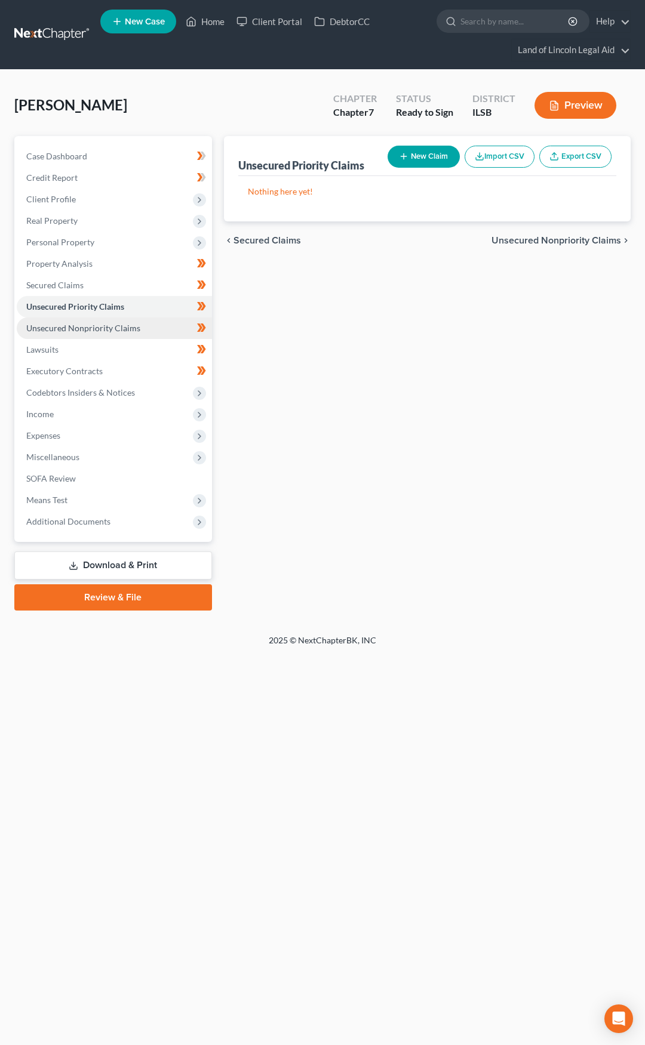
click at [128, 323] on span "Unsecured Nonpriority Claims" at bounding box center [83, 328] width 114 height 10
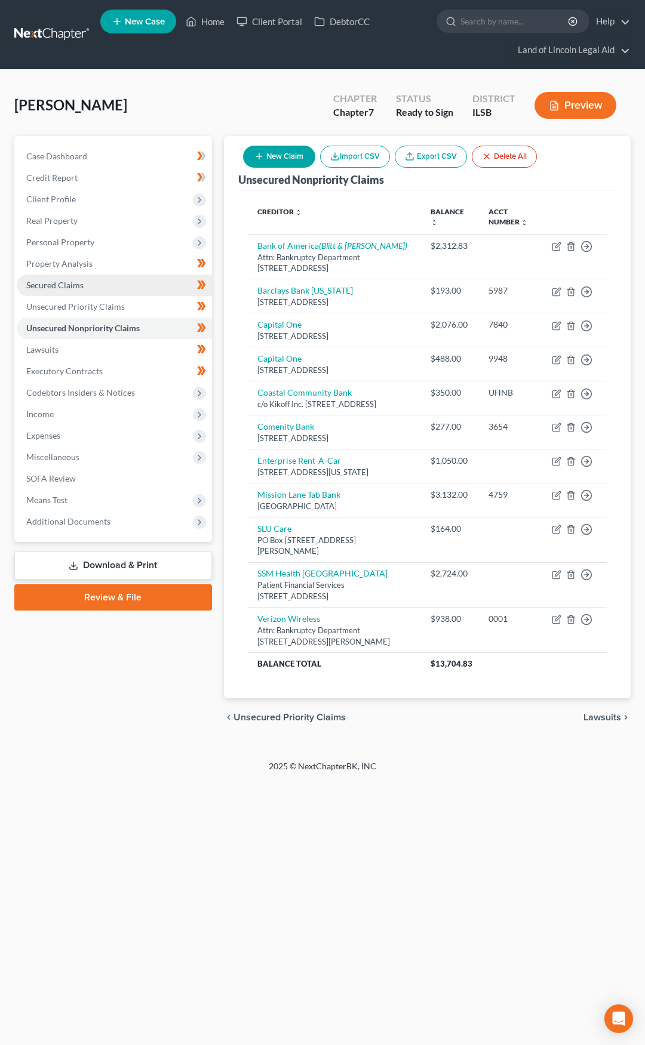
click at [128, 290] on link "Secured Claims" at bounding box center [114, 285] width 195 height 21
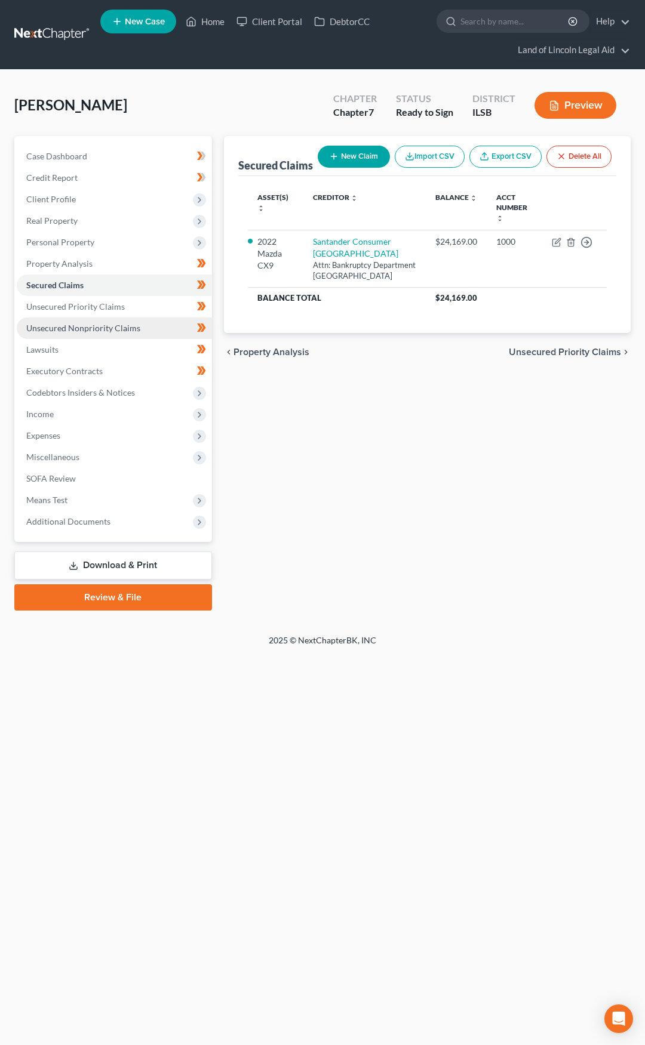
click at [128, 323] on span "Unsecured Nonpriority Claims" at bounding box center [83, 328] width 114 height 10
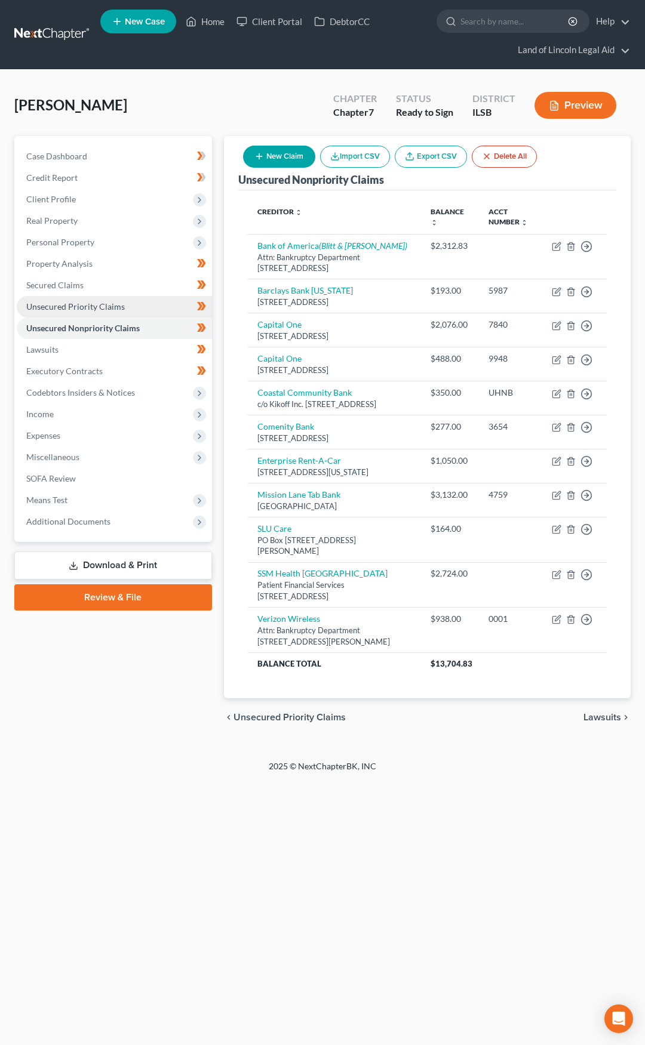
click at [121, 306] on span "Unsecured Priority Claims" at bounding box center [75, 306] width 98 height 10
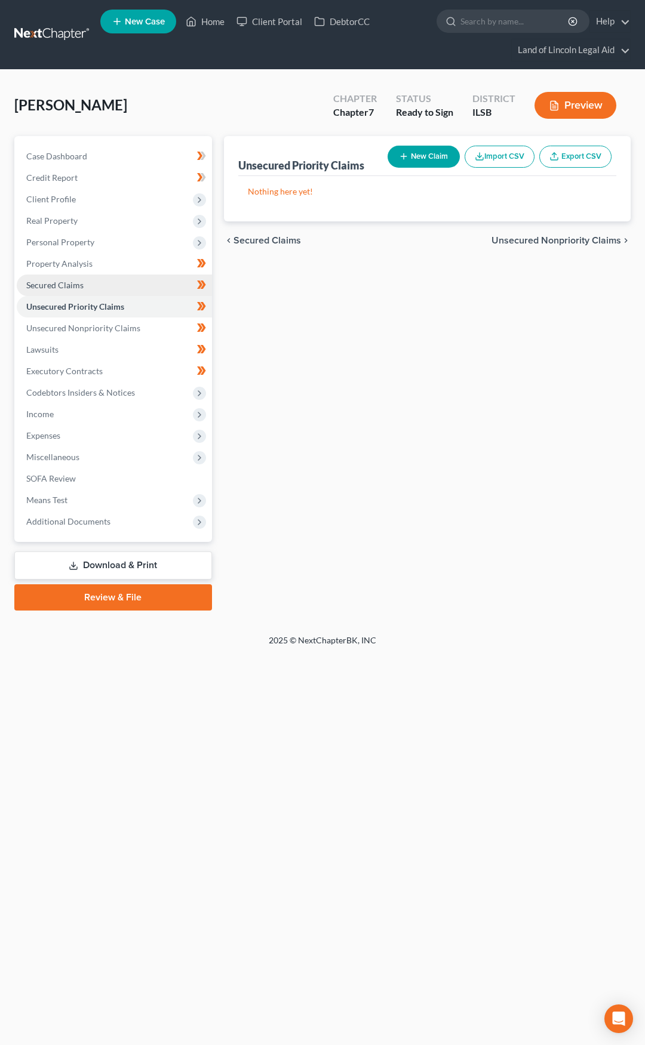
click at [115, 287] on link "Secured Claims" at bounding box center [114, 285] width 195 height 21
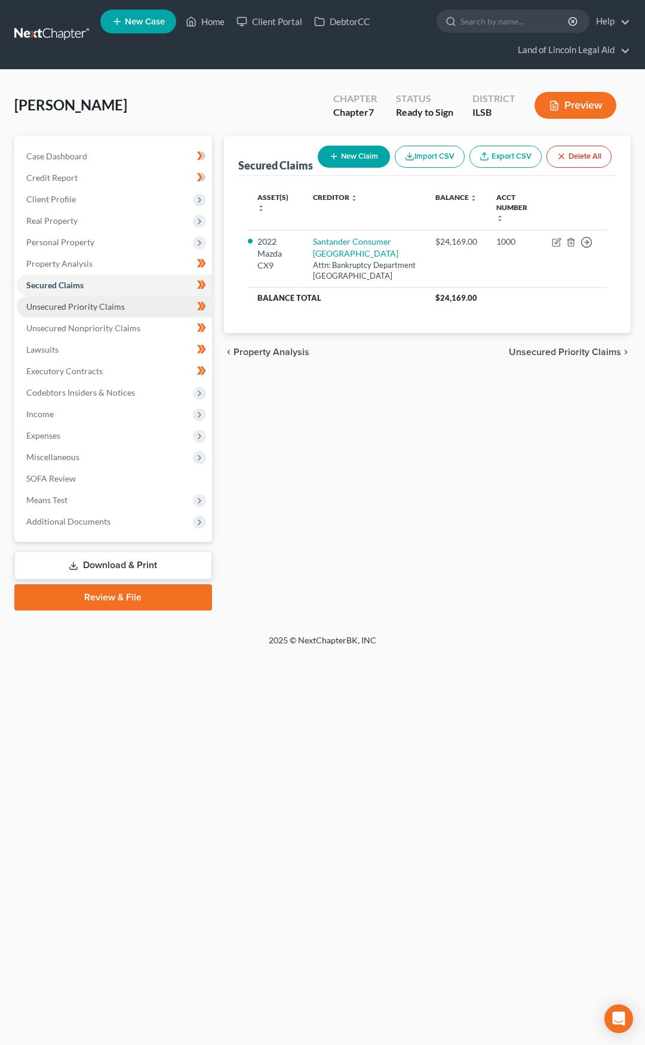
click at [115, 306] on span "Unsecured Priority Claims" at bounding box center [75, 306] width 98 height 10
